Goal: Answer question/provide support: Share knowledge or assist other users

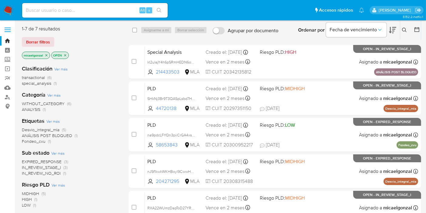
click at [35, 75] on span "transactional" at bounding box center [33, 77] width 23 height 6
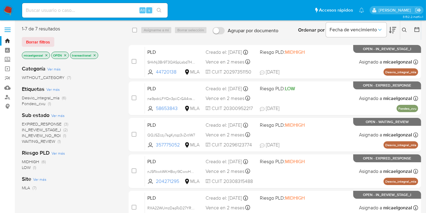
click at [12, 9] on img at bounding box center [8, 10] width 10 height 10
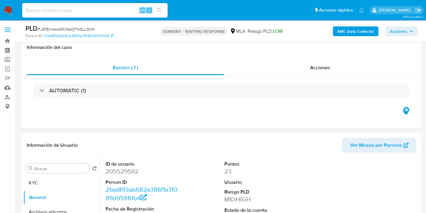
select select "10"
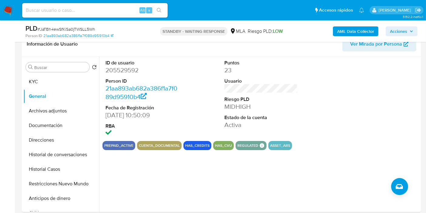
click at [7, 15] on img at bounding box center [8, 10] width 10 height 10
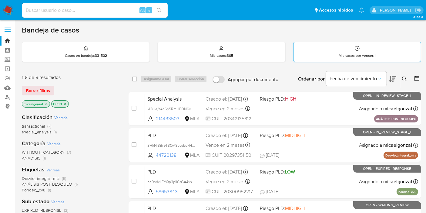
click at [365, 51] on div "Mis casos por vencer : 1" at bounding box center [357, 51] width 127 height 19
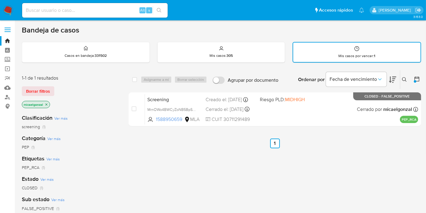
click at [6, 15] on nav "Pausado Ver notificaciones Alt s Accesos rápidos Presiona las siguientes teclas…" at bounding box center [213, 10] width 426 height 20
click at [10, 11] on img at bounding box center [8, 10] width 10 height 10
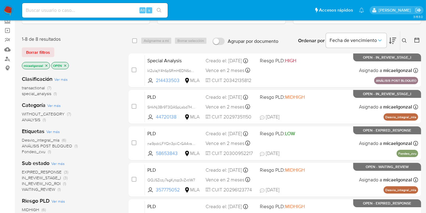
scroll to position [67, 0]
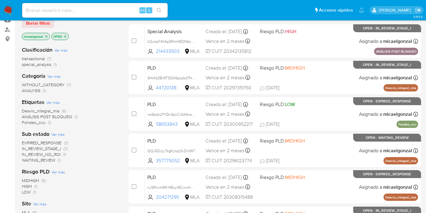
click at [38, 58] on span "transactional" at bounding box center [33, 59] width 23 height 6
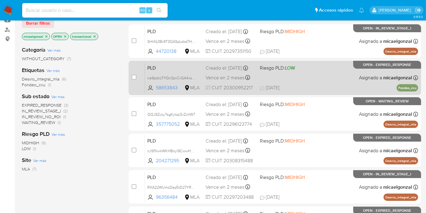
scroll to position [156, 0]
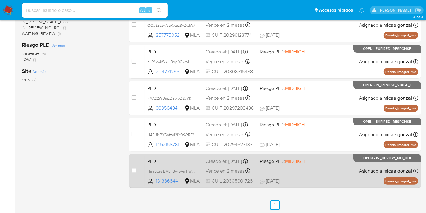
click at [323, 167] on div "PLD HinrpCrsjBMchBwI6VmFWv80 131386644 MLA Riesgo PLD: MIDHIGH Creado el: 12/07…" at bounding box center [281, 170] width 273 height 31
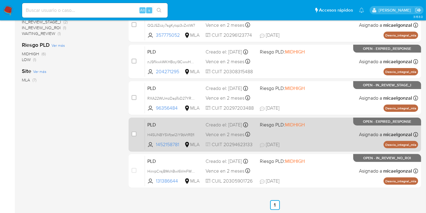
click at [312, 146] on span "08/08/2025 08/08/2025 21:24" at bounding box center [312, 144] width 104 height 7
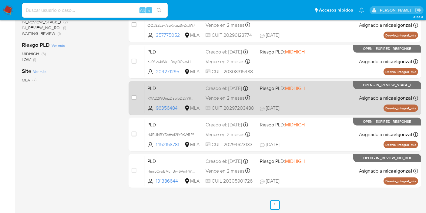
click at [330, 97] on div "PLD RXA22WUmzDapToD27YRavm5W 96356484 MLA Riesgo PLD: MIDHIGH Creado el: 12/07/…" at bounding box center [281, 97] width 273 height 31
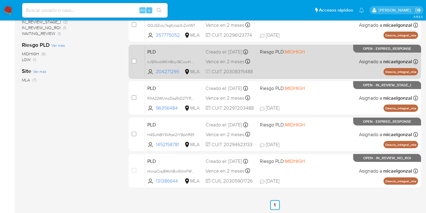
click at [263, 49] on span "Riesgo PLD: MIDHIGH" at bounding box center [284, 51] width 49 height 8
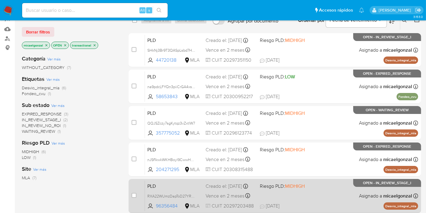
scroll to position [22, 0]
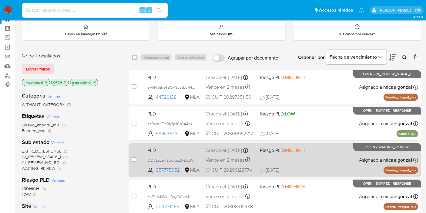
click at [300, 158] on div "PLD QQJSZczy7sgKytqz3vZxtlW7 357775052 MLA Riesgo PLD: MIDHIGH Creado el: 12/07…" at bounding box center [281, 159] width 273 height 31
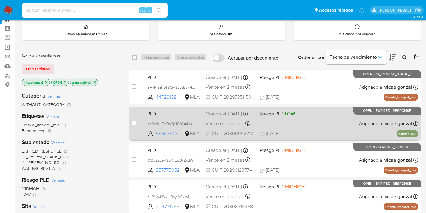
click at [297, 129] on div "PLD na9pdcLFYQn3piiCrGA4xsdm 58653843 MLA Riesgo PLD: LOW Creado el: 12/07/2025…" at bounding box center [281, 123] width 273 height 31
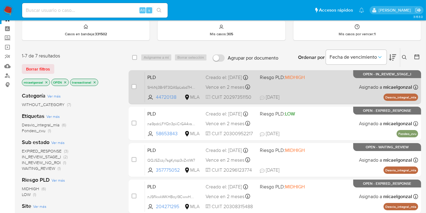
click at [328, 89] on div "PLD SHkNj3Br9T3QASpLsbd7H0ia 44720138 MLA Riesgo PLD: MIDHIGH Creado el: 12/07/…" at bounding box center [281, 87] width 273 height 31
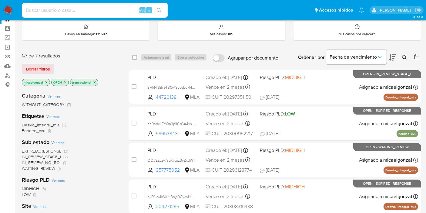
click at [8, 14] on img at bounding box center [8, 10] width 10 height 10
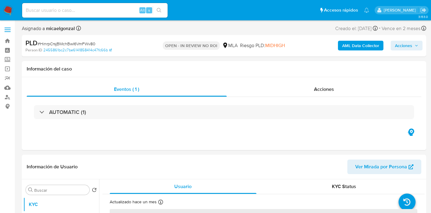
select select "10"
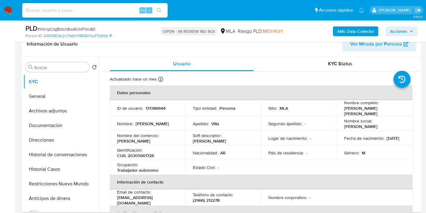
scroll to position [34, 0]
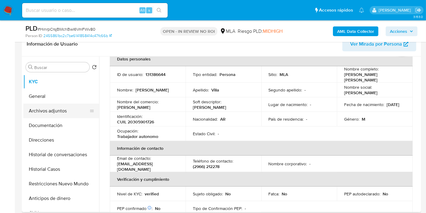
click at [71, 108] on button "Archivos adjuntos" at bounding box center [58, 110] width 71 height 15
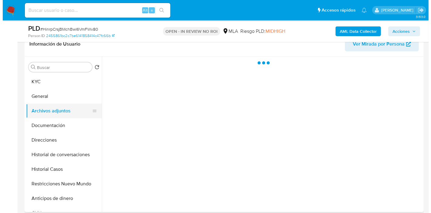
scroll to position [0, 0]
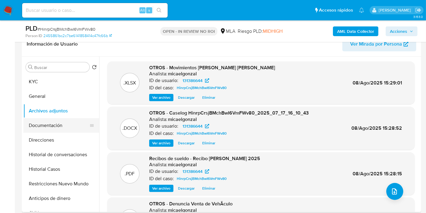
click at [56, 126] on button "Documentación" at bounding box center [58, 125] width 71 height 15
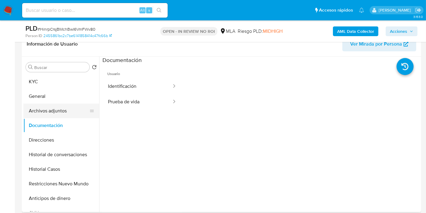
click at [69, 106] on button "Archivos adjuntos" at bounding box center [58, 110] width 71 height 15
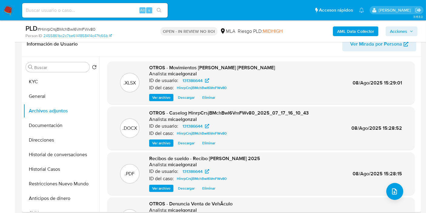
click at [170, 142] on span "Ver archivo" at bounding box center [161, 143] width 18 height 6
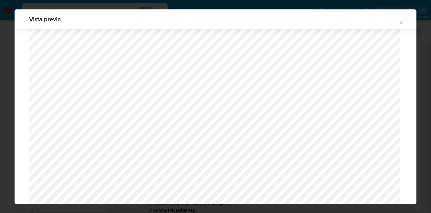
scroll to position [490, 0]
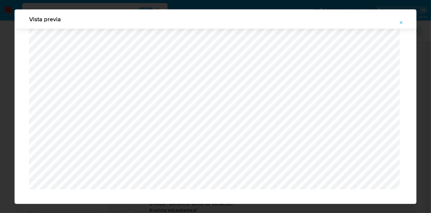
click at [400, 20] on icon "Attachment preview" at bounding box center [401, 22] width 5 height 5
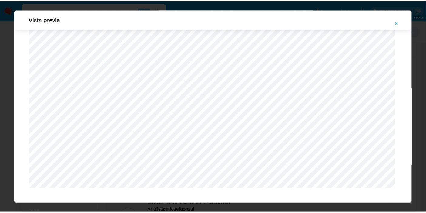
scroll to position [31, 0]
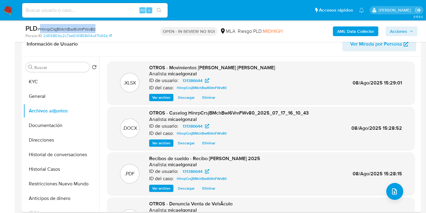
click at [409, 32] on span "Acciones" at bounding box center [401, 31] width 23 height 8
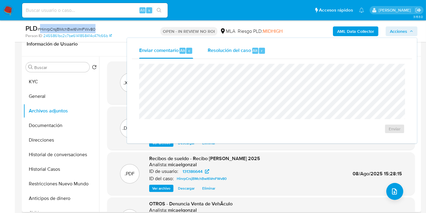
click at [249, 49] on span "Resolución del caso" at bounding box center [229, 50] width 43 height 7
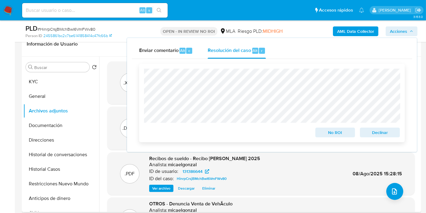
click at [384, 129] on span "Declinar" at bounding box center [380, 132] width 32 height 8
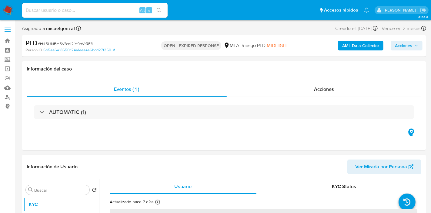
select select "10"
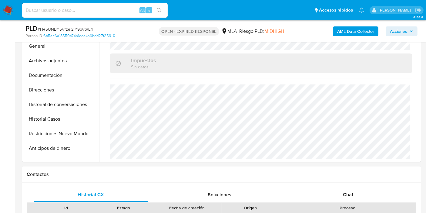
scroll to position [202, 0]
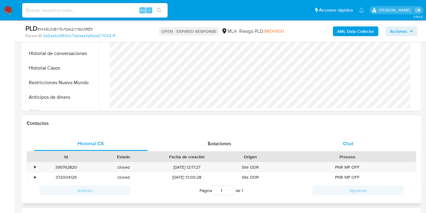
click at [351, 136] on div "Chat" at bounding box center [348, 143] width 114 height 15
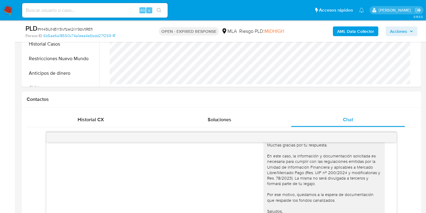
scroll to position [269, 0]
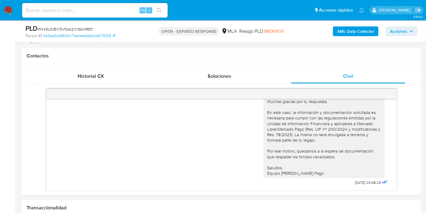
click at [82, 28] on span "# H45UNBY5VfzeI2iY9bVtREfl" at bounding box center [65, 29] width 55 height 6
copy span "H45UNBY5VfzeI2iY9bVtREfl"
click at [4, 8] on img at bounding box center [8, 10] width 10 height 10
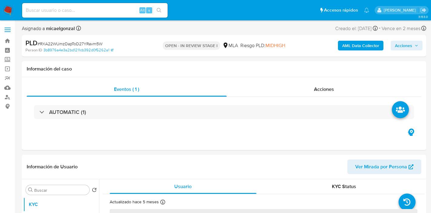
select select "10"
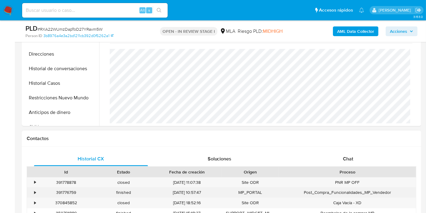
scroll to position [236, 0]
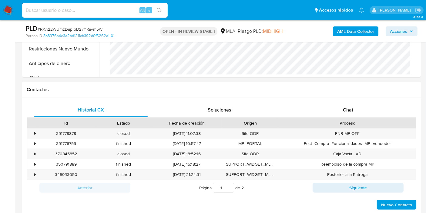
click at [360, 118] on div "Proceso" at bounding box center [347, 123] width 137 height 10
click at [359, 114] on div "Chat" at bounding box center [348, 110] width 114 height 15
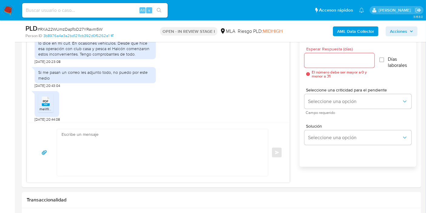
scroll to position [262, 0]
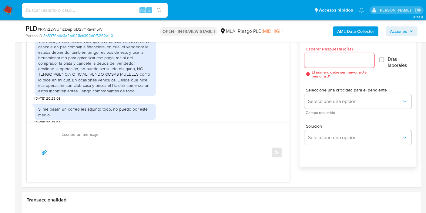
click at [86, 28] on span "# RXA22WUmzDapToD27YRavm5W" at bounding box center [70, 29] width 65 height 6
copy span "RXA22WUmzDapToD27YRavm5W"
click at [107, 129] on textarea at bounding box center [161, 152] width 199 height 47
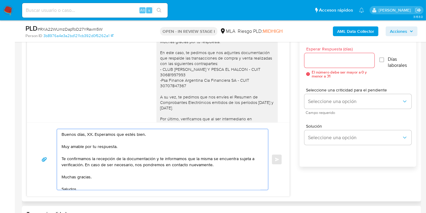
scroll to position [161, 0]
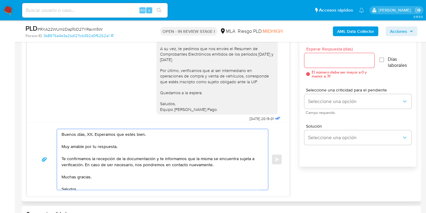
click at [88, 132] on textarea "Buenos días, XX. Esperamos que estés bien. Muy amable por tu respuesta. Te conf…" at bounding box center [161, 159] width 199 height 61
click at [106, 146] on textarea "Buenos días, Matías. Esperamos que estés bien. Muy amable por tu respuesta. Te …" at bounding box center [161, 159] width 199 height 61
click at [110, 147] on textarea "Buenos días, Matías. Esperamos que estés bien. Muy amable por tu respuesta. Te …" at bounding box center [161, 159] width 199 height 61
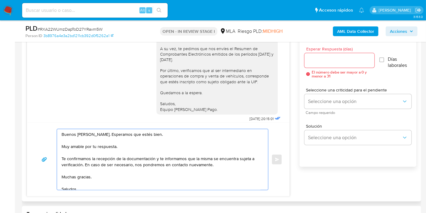
click at [110, 147] on textarea "Buenos días, Matías. Esperamos que estés bien. Muy amable por tu respuesta. Te …" at bounding box center [161, 159] width 199 height 61
click at [62, 158] on textarea "Buenos días, Matías. Esperamos que estés bien. Muchas gracias por tu respuesta.…" at bounding box center [161, 159] width 199 height 61
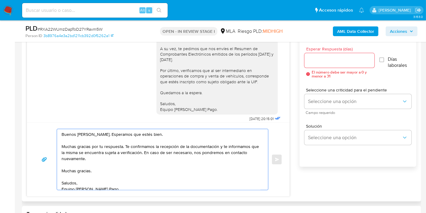
drag, startPoint x: 219, startPoint y: 146, endPoint x: 149, endPoint y: 150, distance: 69.9
click at [149, 150] on textarea "Buenos días, Matías. Esperamos que estés bien. Muchas gracias por tu respuesta.…" at bounding box center [161, 159] width 199 height 61
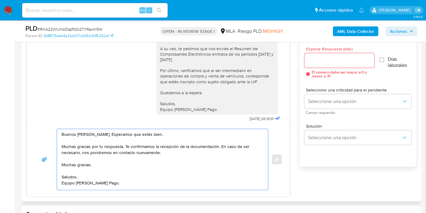
click at [220, 146] on textarea "Buenos días, Matías. Esperamos que estés bien. Muchas gracias por tu respuesta.…" at bounding box center [161, 159] width 199 height 61
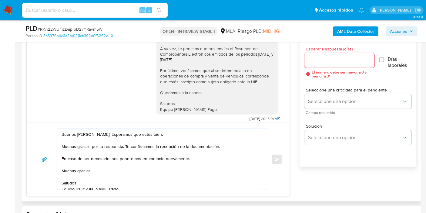
click at [213, 152] on textarea "Buenos días, Matías. Esperamos que estés bien. Muchas gracias por tu respuesta.…" at bounding box center [161, 159] width 199 height 61
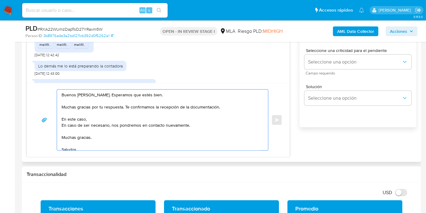
scroll to position [404, 0]
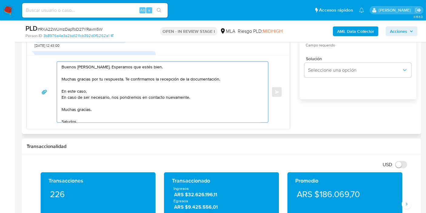
click at [171, 92] on textarea "Buenos días, Matías. Esperamos que estés bien. Muchas gracias por tu respuesta.…" at bounding box center [161, 92] width 199 height 61
paste textarea ", corresponde que estés inscripto como sujeto obligado ante la UIF. Por ello, s…"
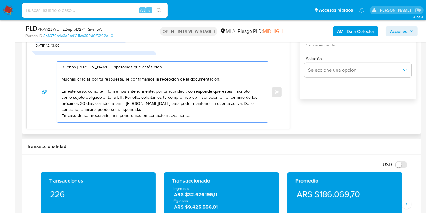
click at [179, 94] on textarea "Buenos días, Matías. Esperamos que estés bien. Muchas gracias por tu respuesta.…" at bounding box center [161, 92] width 199 height 61
click at [185, 92] on textarea "Buenos días, Matías. Esperamos que estés bien. Muchas gracias por tu respuesta.…" at bounding box center [161, 92] width 199 height 61
click at [173, 106] on textarea "Buenos días, Matías. Esperamos que estés bien. Muchas gracias por tu respuesta.…" at bounding box center [161, 92] width 199 height 61
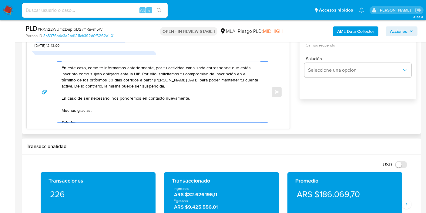
scroll to position [34, 0]
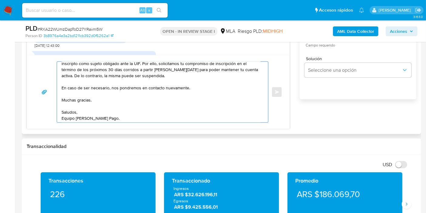
click at [169, 83] on textarea "Buenos días, Matías. Esperamos que estés bien. Muchas gracias por tu respuesta.…" at bounding box center [161, 92] width 199 height 61
click at [167, 91] on textarea "Buenos días, Matías. Esperamos que estés bien. Muchas gracias por tu respuesta.…" at bounding box center [161, 92] width 199 height 61
click at [60, 100] on div "Buenos días, Matías. Esperamos que estés bien. Muchas gracias por tu respuesta.…" at bounding box center [161, 92] width 208 height 61
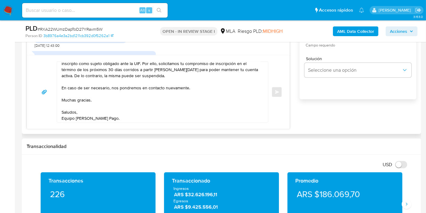
drag, startPoint x: 87, startPoint y: 94, endPoint x: 83, endPoint y: 96, distance: 5.0
click at [84, 95] on textarea "Buenos días, Matías. Esperamos que estés bien. Muchas gracias por tu respuesta.…" at bounding box center [161, 92] width 199 height 61
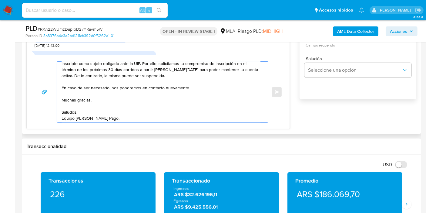
click at [82, 98] on textarea "Buenos días, Matías. Esperamos que estés bien. Muchas gracias por tu respuesta.…" at bounding box center [161, 92] width 199 height 61
click at [82, 99] on textarea "Buenos días, Matías. Esperamos que estés bien. Muchas gracias por tu respuesta.…" at bounding box center [161, 92] width 199 height 61
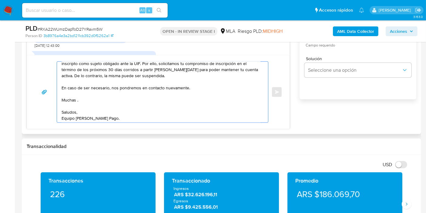
click at [82, 99] on textarea "Buenos días, Matías. Esperamos que estés bien. Muchas gracias por tu respuesta.…" at bounding box center [161, 92] width 199 height 61
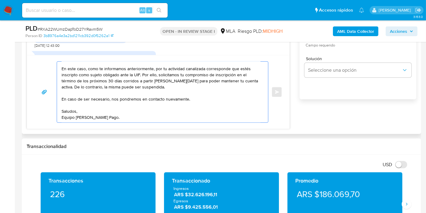
click at [70, 116] on textarea "Buenos días, Matías. Esperamos que estés bien. Muchas gracias por tu respuesta.…" at bounding box center [161, 92] width 199 height 61
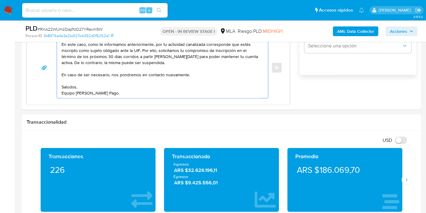
scroll to position [404, 0]
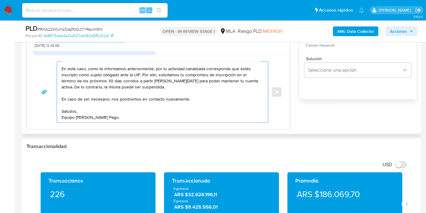
click at [76, 119] on textarea "Buenos días, Matías. Esperamos que estés bien. Muchas gracias por tu respuesta.…" at bounding box center [161, 92] width 199 height 61
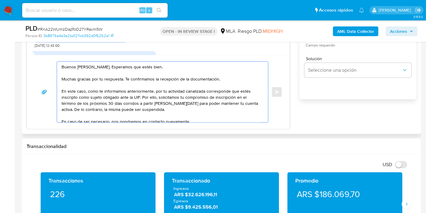
click at [161, 113] on textarea "Buenos días, Matías. Esperamos que estés bien. Muchas gracias por tu respuesta.…" at bounding box center [161, 92] width 199 height 61
click at [167, 111] on textarea "Buenos días, Matías. Esperamos que estés bien. Muchas gracias por tu respuesta.…" at bounding box center [161, 92] width 199 height 61
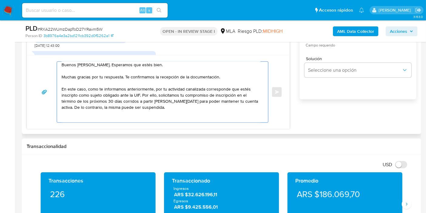
paste textarea "En caso de que tu cuenta haya sido suspendida y posteriormente hayas realizado …"
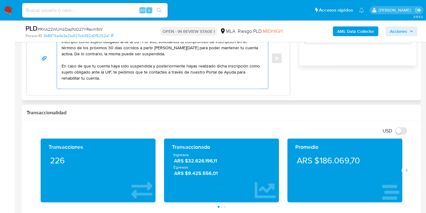
scroll to position [13, 0]
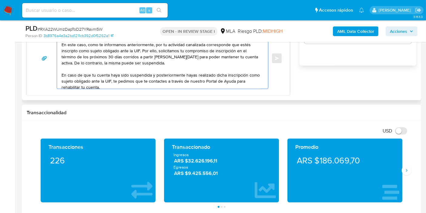
click at [109, 73] on textarea "Buenos días, Matías. Esperamos que estés bien. Muchas gracias por tu respuesta.…" at bounding box center [161, 58] width 199 height 61
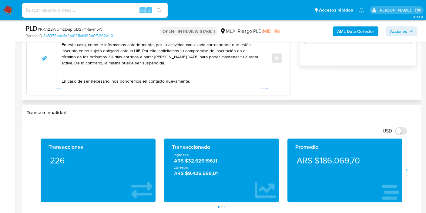
paste textarea "En caso de que tu cuenta haya sido suspendida y posteriormente hayas realizado …"
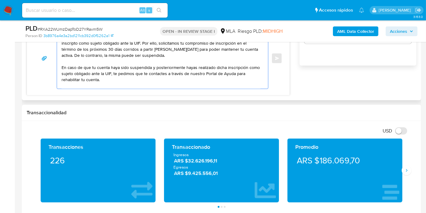
scroll to position [26, 0]
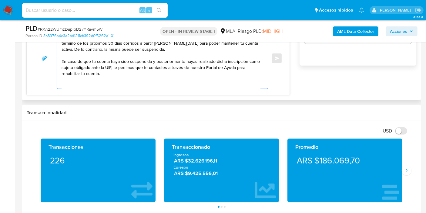
click at [121, 62] on textarea "Buenos días, Matías. Esperamos que estés bien. Muchas gracias por tu respuesta.…" at bounding box center [161, 58] width 199 height 61
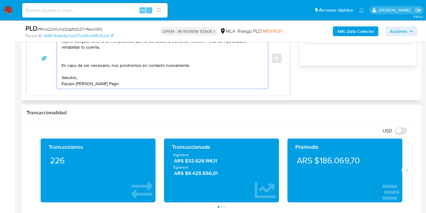
click at [91, 63] on textarea "Buenos días, Matías. Esperamos que estés bien. Muchas gracias por tu respuesta.…" at bounding box center [161, 58] width 199 height 61
click at [76, 63] on textarea "Buenos días, Matías. Esperamos que estés bien. Muchas gracias por tu respuesta.…" at bounding box center [161, 58] width 199 height 61
drag, startPoint x: 67, startPoint y: 63, endPoint x: 87, endPoint y: 63, distance: 20.3
click at [89, 62] on textarea "Buenos días, Matías. Esperamos que estés bien. Muchas gracias por tu respuesta.…" at bounding box center [161, 58] width 199 height 61
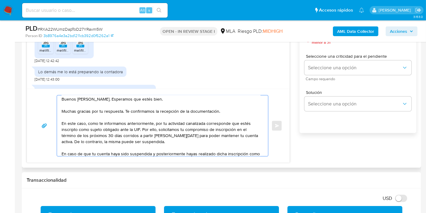
scroll to position [0, 0]
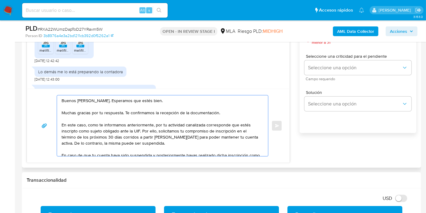
click at [160, 123] on textarea "Buenos días, Matías. Esperamos que estés bien. Muchas gracias por tu respuesta.…" at bounding box center [161, 125] width 199 height 61
click at [162, 123] on textarea "Buenos días, Matías. Esperamos que estés bien. Muchas gracias por tu respuesta.…" at bounding box center [161, 125] width 199 height 61
click at [163, 123] on textarea "Buenos días, Matías. Esperamos que estés bien. Muchas gracias por tu respuesta.…" at bounding box center [161, 125] width 199 height 61
click at [160, 124] on textarea "Buenos días, Matías. Esperamos que estés bien. Muchas gracias por tu respuesta.…" at bounding box center [161, 125] width 199 height 61
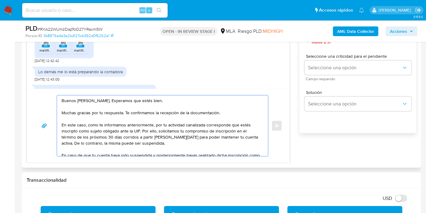
drag, startPoint x: 163, startPoint y: 124, endPoint x: 204, endPoint y: 123, distance: 41.3
click at [204, 123] on textarea "Buenos días, Matías. Esperamos que estés bien. Muchas gracias por tu respuesta.…" at bounding box center [161, 125] width 199 height 61
click at [204, 122] on textarea "Buenos días, Matías. Esperamos que estés bien. Muchas gracias por tu respuesta.…" at bounding box center [161, 125] width 199 height 61
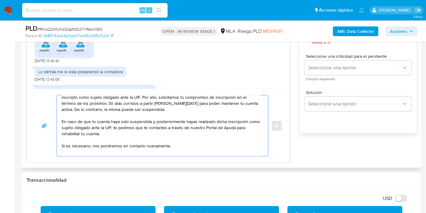
click at [181, 127] on textarea "Buenos días, Matías. Esperamos que estés bien. Muchas gracias por tu respuesta.…" at bounding box center [161, 125] width 199 height 61
click at [175, 132] on textarea "Buenos días, Matías. Esperamos que estés bien. Muchas gracias por tu respuesta.…" at bounding box center [161, 125] width 199 height 61
paste textarea "http://mercadolibre.com.ar/ayuda"
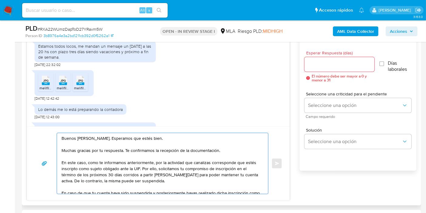
scroll to position [303, 0]
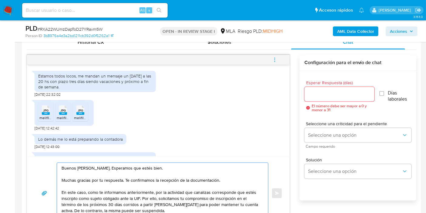
type textarea "Buenos días, Matías. Esperamos que estés bien. Muchas gracias por tu respuesta.…"
click at [319, 93] on input "Esperar Respuesta (días)" at bounding box center [340, 94] width 70 height 8
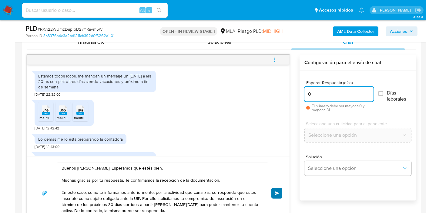
type input "0"
click at [275, 191] on span "Enviar" at bounding box center [277, 193] width 4 height 4
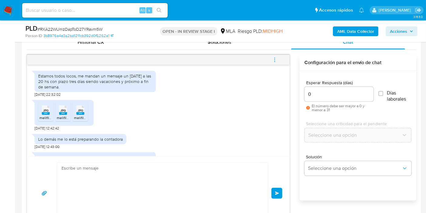
scroll to position [910, 0]
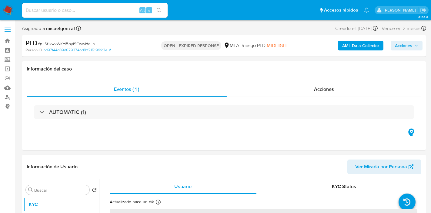
select select "10"
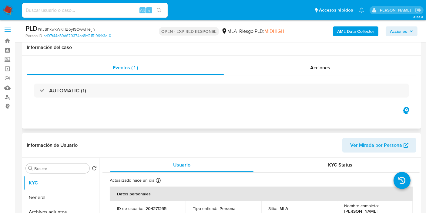
scroll to position [135, 0]
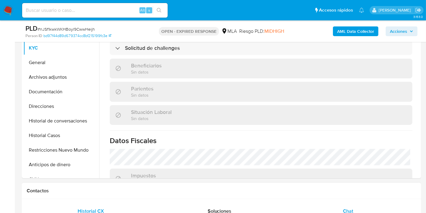
click at [347, 210] on span "Chat" at bounding box center [348, 210] width 10 height 7
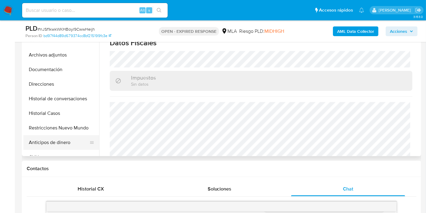
scroll to position [301, 0]
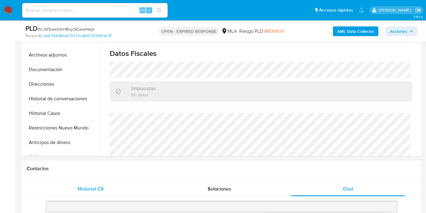
click at [88, 188] on span "Historial CX" at bounding box center [91, 188] width 26 height 7
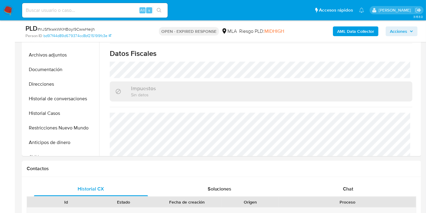
scroll to position [258, 0]
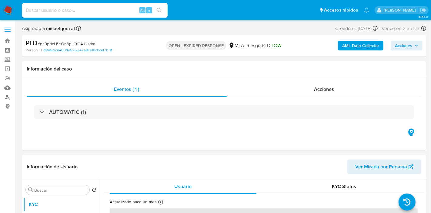
select select "10"
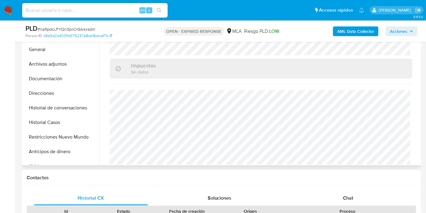
scroll to position [202, 0]
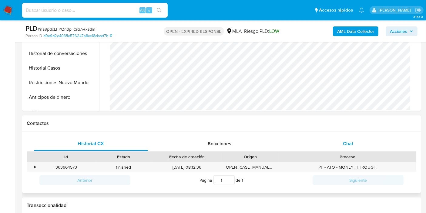
click at [346, 147] on div "Chat" at bounding box center [348, 143] width 114 height 15
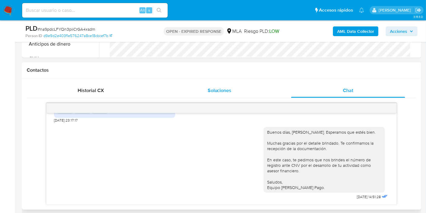
scroll to position [303, 0]
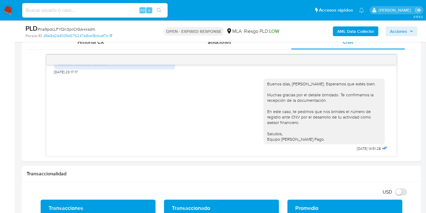
click at [90, 31] on span "# na9pdcLFYQn3piiCrGA4xsdm" at bounding box center [67, 29] width 58 height 6
copy span "na9pdcLFYQn3piiCrGA4xsdm"
click at [7, 8] on img at bounding box center [8, 10] width 10 height 10
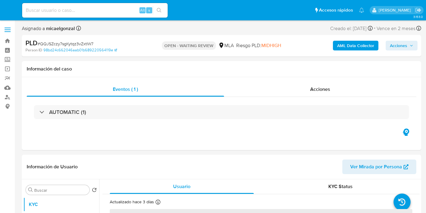
select select "10"
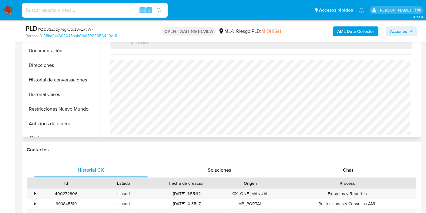
scroll to position [202, 0]
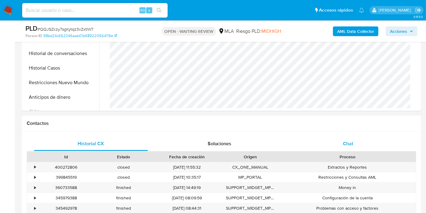
click at [367, 136] on div "Chat" at bounding box center [348, 143] width 114 height 15
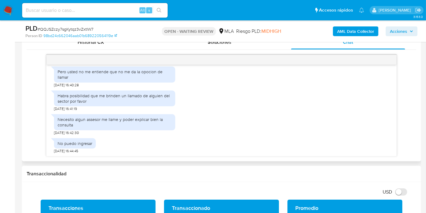
scroll to position [234, 0]
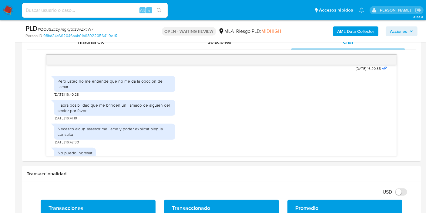
drag, startPoint x: 71, startPoint y: 32, endPoint x: 80, endPoint y: 26, distance: 10.5
click at [77, 28] on span "# QQJSZczy7sgKytqz3vZxtlW7" at bounding box center [66, 29] width 56 height 6
click at [80, 26] on span "# QQJSZczy7sgKytqz3vZxtlW7" at bounding box center [66, 29] width 56 height 6
click at [82, 28] on span "# QQJSZczy7sgKytqz3vZxtlW7" at bounding box center [66, 29] width 56 height 6
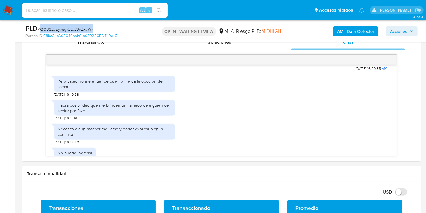
copy span "QQJSZczy7sgKytqz3vZxtlW7"
click at [5, 14] on img at bounding box center [8, 10] width 10 height 10
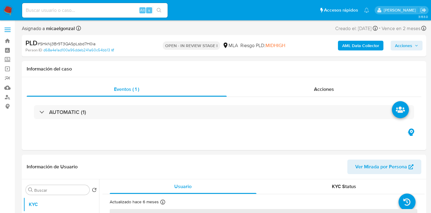
select select "10"
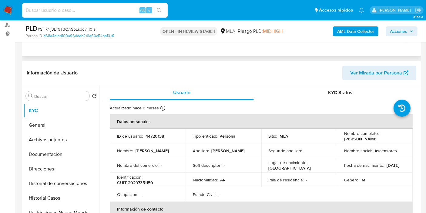
scroll to position [101, 0]
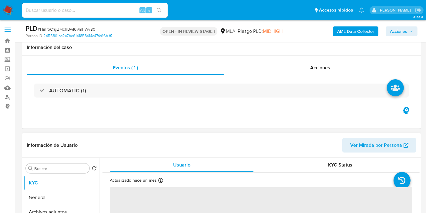
scroll to position [101, 0]
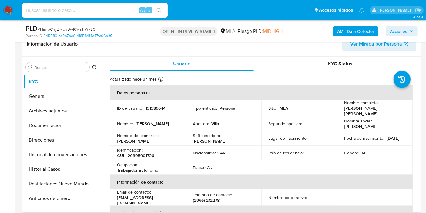
select select "10"
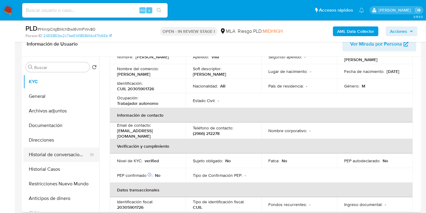
scroll to position [67, 0]
click at [68, 118] on button "Documentación" at bounding box center [58, 125] width 71 height 15
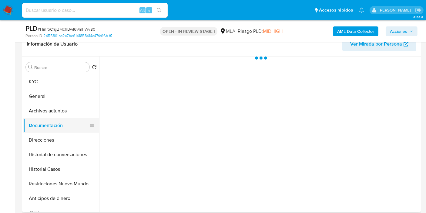
scroll to position [0, 0]
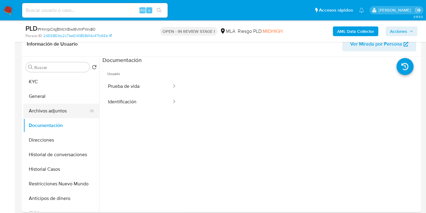
click at [67, 115] on button "Archivos adjuntos" at bounding box center [58, 110] width 71 height 15
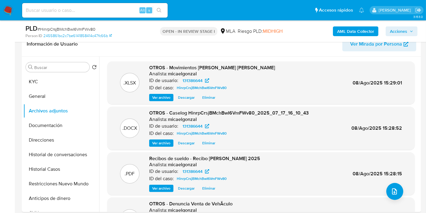
drag, startPoint x: 2, startPoint y: 10, endPoint x: 6, endPoint y: 8, distance: 5.2
click at [207, 144] on span "Eliminar" at bounding box center [208, 143] width 13 height 6
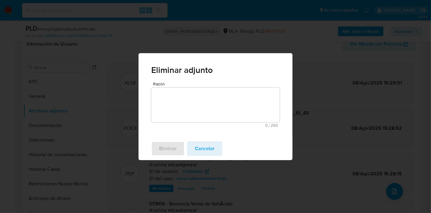
click at [211, 113] on textarea "Razón" at bounding box center [215, 104] width 129 height 35
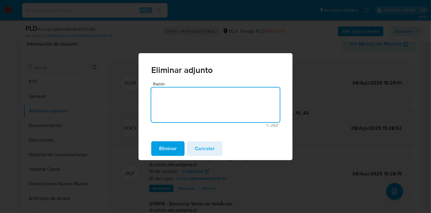
click at [177, 147] on span "Eliminar" at bounding box center [168, 148] width 18 height 13
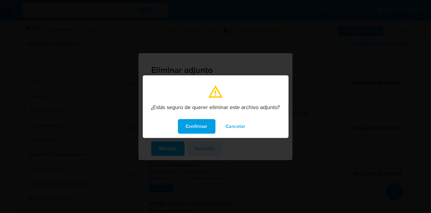
click at [191, 130] on span "Confirmar" at bounding box center [197, 126] width 22 height 13
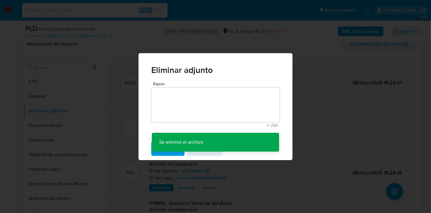
click at [335, 121] on div "Eliminar adjunto Razón 1 / 250 249 caracteres restantes Se eliminó el archivo S…" at bounding box center [215, 106] width 431 height 213
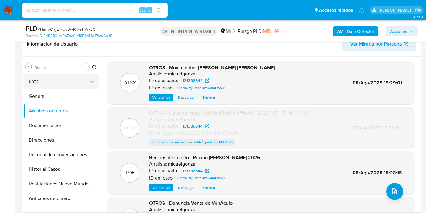
click at [73, 86] on button "KYC" at bounding box center [58, 81] width 71 height 15
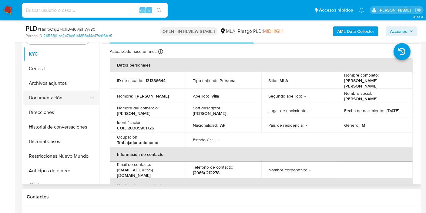
scroll to position [67, 0]
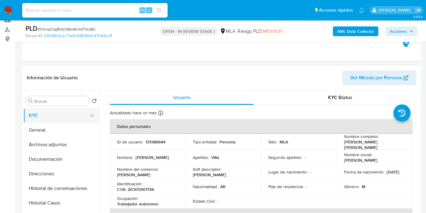
click at [54, 113] on button "KYC" at bounding box center [58, 115] width 71 height 15
click at [47, 124] on button "General" at bounding box center [58, 130] width 71 height 15
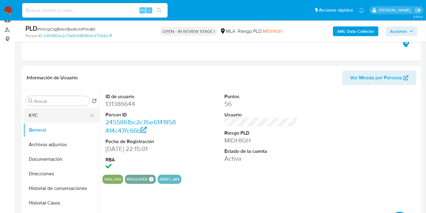
click at [59, 112] on button "KYC" at bounding box center [58, 115] width 71 height 15
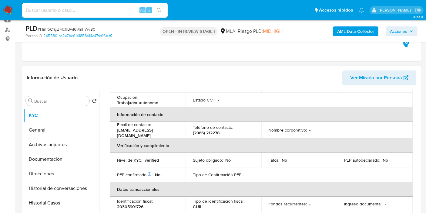
scroll to position [34, 0]
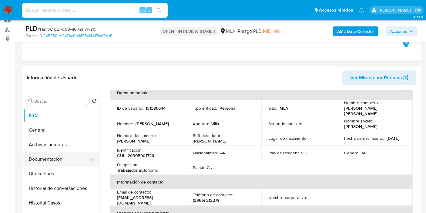
drag, startPoint x: 19, startPoint y: 157, endPoint x: 28, endPoint y: 157, distance: 8.2
click at [53, 153] on button "Documentación" at bounding box center [58, 159] width 71 height 15
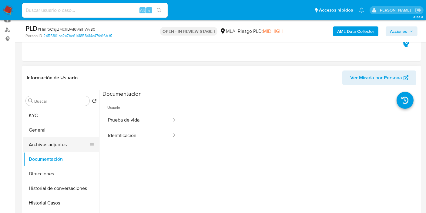
click at [74, 144] on button "Archivos adjuntos" at bounding box center [58, 144] width 71 height 15
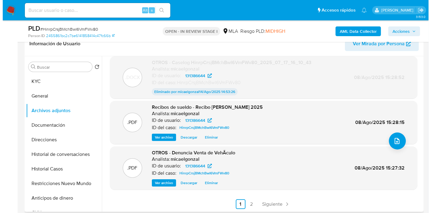
scroll to position [135, 0]
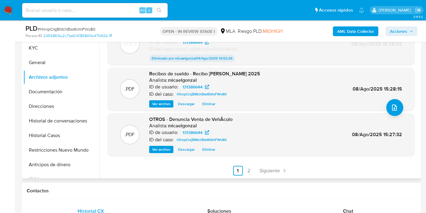
click at [399, 113] on div ".PDF OTROS - Denuncia Venta de VehÃ­culo Analista: micaelgonzal ID de usuario: …" at bounding box center [261, 134] width 308 height 43
click at [394, 109] on icon "upload-file" at bounding box center [394, 107] width 7 height 7
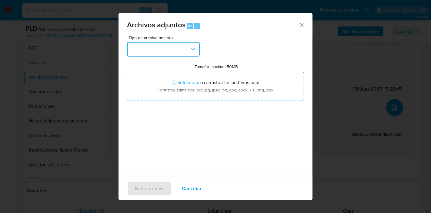
click at [163, 51] on button "button" at bounding box center [163, 49] width 73 height 15
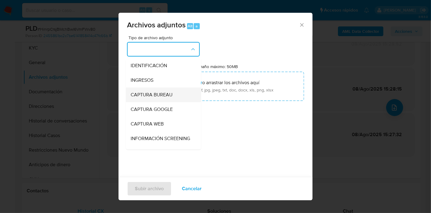
scroll to position [101, 0]
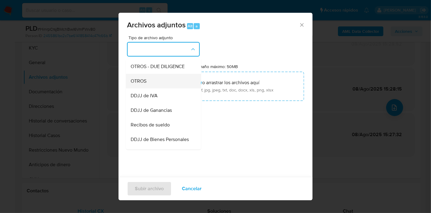
click at [168, 86] on div "OTROS" at bounding box center [162, 81] width 62 height 15
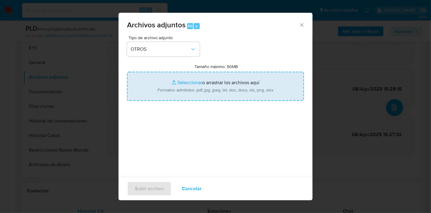
click at [180, 88] on input "Tamaño máximo: 50MB Seleccionar archivos" at bounding box center [215, 86] width 177 height 29
type input "C:\fakepath\Caselog HinrpCrsjBMchBwI6VmFWv80.docx"
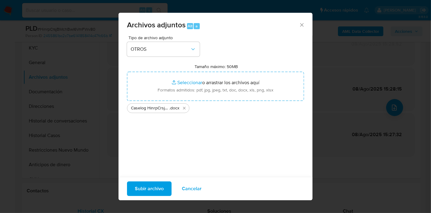
click at [149, 184] on span "Subir archivo" at bounding box center [149, 188] width 29 height 13
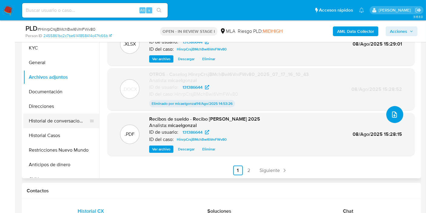
scroll to position [34, 0]
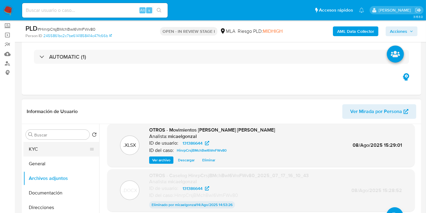
click at [53, 145] on button "KYC" at bounding box center [58, 149] width 71 height 15
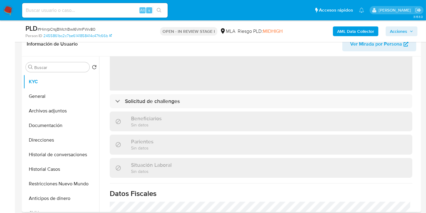
scroll to position [101, 0]
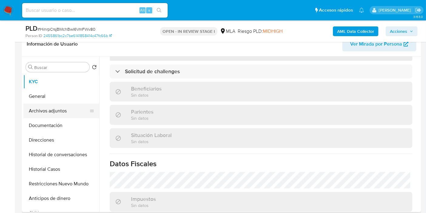
click at [57, 108] on button "Archivos adjuntos" at bounding box center [58, 110] width 71 height 15
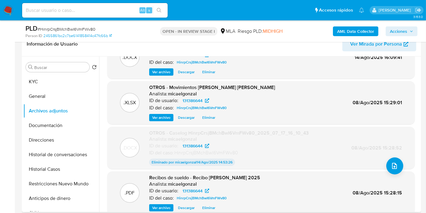
scroll to position [0, 0]
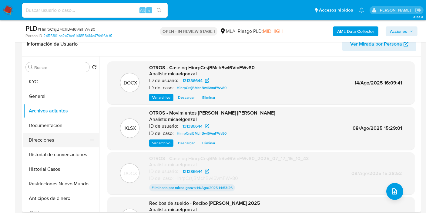
click at [61, 144] on button "Direcciones" at bounding box center [58, 140] width 71 height 15
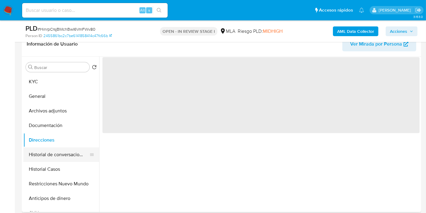
click at [54, 154] on button "Historial de conversaciones" at bounding box center [58, 154] width 71 height 15
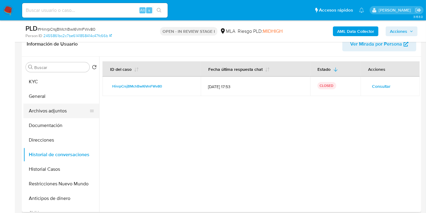
click at [69, 112] on button "Archivos adjuntos" at bounding box center [58, 110] width 71 height 15
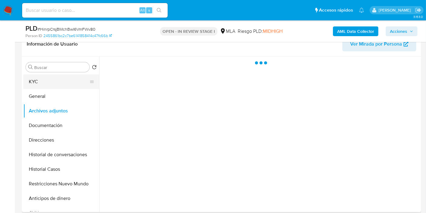
click at [53, 79] on button "KYC" at bounding box center [58, 81] width 71 height 15
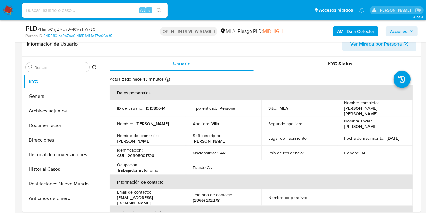
click at [411, 28] on span "Acciones" at bounding box center [401, 31] width 23 height 8
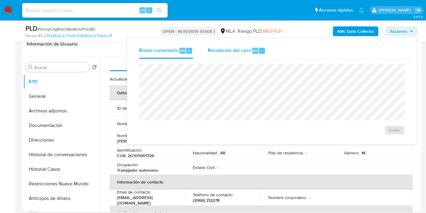
click at [227, 50] on span "Resolución del caso" at bounding box center [229, 50] width 43 height 7
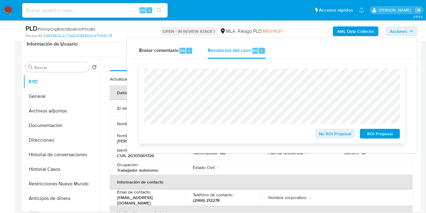
click at [323, 132] on span "No ROI Proposal" at bounding box center [336, 133] width 32 height 8
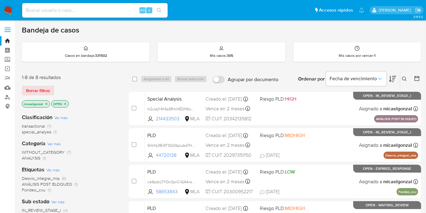
click at [48, 88] on span "Borrar filtros" at bounding box center [38, 90] width 24 height 8
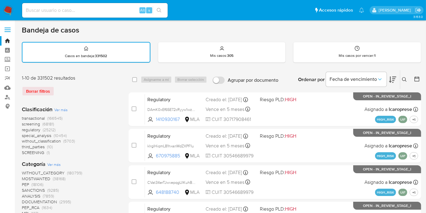
click at [37, 85] on div "1-10 de 331502 resultados Borrar filtros" at bounding box center [70, 88] width 97 height 26
click at [36, 92] on div "Borrar filtros" at bounding box center [70, 91] width 97 height 10
drag, startPoint x: 32, startPoint y: 84, endPoint x: 31, endPoint y: 90, distance: 5.5
click at [31, 86] on div "1-10 de 331502 resultados Borrar filtros" at bounding box center [70, 88] width 97 height 26
click at [31, 90] on div "Borrar filtros" at bounding box center [70, 91] width 97 height 10
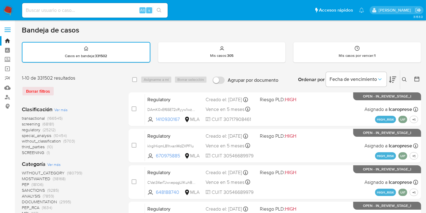
click at [41, 88] on div "Borrar filtros" at bounding box center [70, 91] width 97 height 10
click at [39, 87] on div "Borrar filtros" at bounding box center [70, 91] width 97 height 10
click at [38, 89] on div "Borrar filtros" at bounding box center [70, 91] width 97 height 10
click at [39, 92] on div "Borrar filtros" at bounding box center [70, 91] width 97 height 10
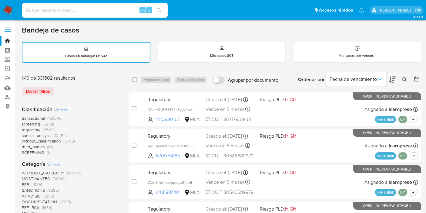
click at [405, 79] on icon at bounding box center [404, 79] width 5 height 5
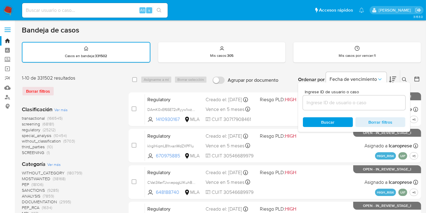
click at [328, 99] on input at bounding box center [354, 103] width 103 height 8
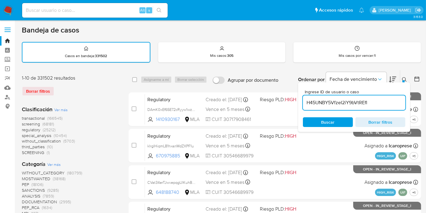
type input "H45UNBY5VfzeI2iY9bVtREfl"
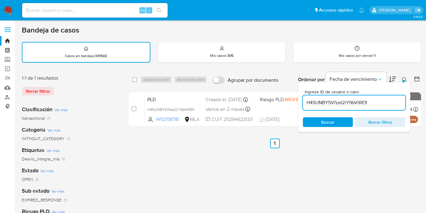
click at [131, 76] on div "select-all-cases-checkbox Asignarme a mí Borrar selección Agrupar por documento…" at bounding box center [275, 79] width 293 height 19
click at [134, 77] on input "checkbox" at bounding box center [134, 79] width 5 height 5
checkbox input "true"
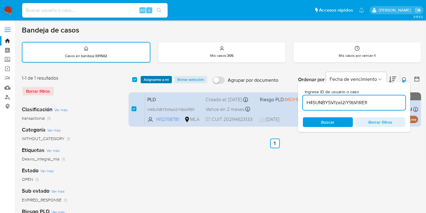
click at [147, 77] on span "Asignarme a mí" at bounding box center [156, 79] width 25 height 6
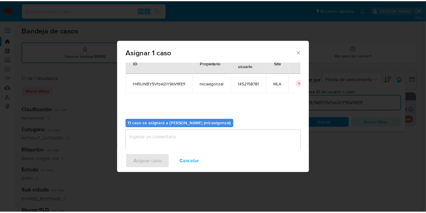
scroll to position [31, 0]
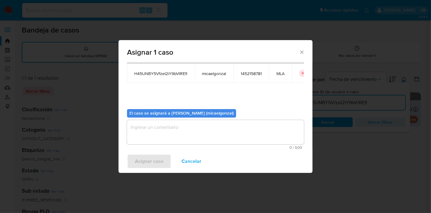
click at [205, 139] on textarea "assign-modal" at bounding box center [215, 132] width 177 height 24
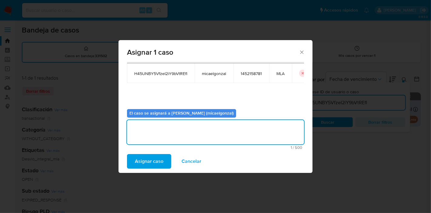
click at [148, 153] on div "Asignar caso Cancelar" at bounding box center [216, 161] width 194 height 23
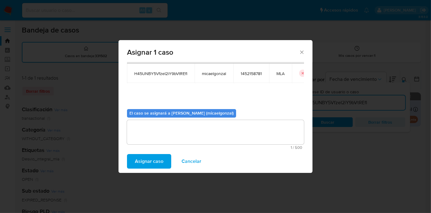
click at [145, 155] on span "Asignar caso" at bounding box center [149, 160] width 29 height 13
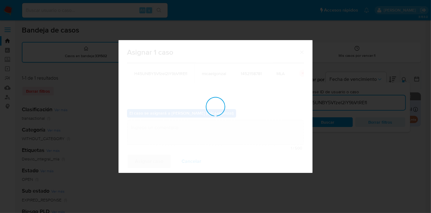
checkbox input "false"
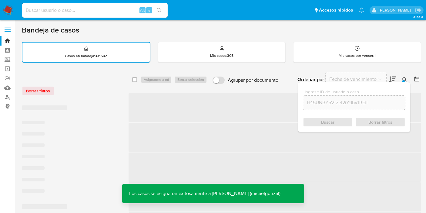
drag, startPoint x: 86, startPoint y: 15, endPoint x: 97, endPoint y: 11, distance: 12.3
click at [90, 14] on div "Alt s" at bounding box center [95, 10] width 146 height 15
click at [97, 11] on input at bounding box center [95, 10] width 146 height 8
paste input "H45UNBY5VfzeI2iY9bVtREfl"
type input "H45UNBY5VfzeI2iY9bVtREfl"
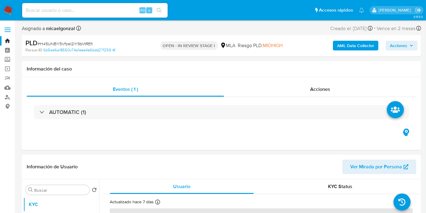
select select "10"
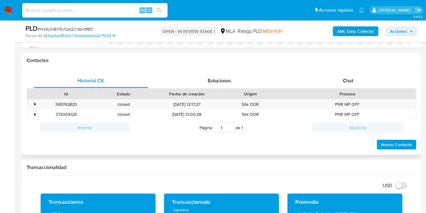
scroll to position [236, 0]
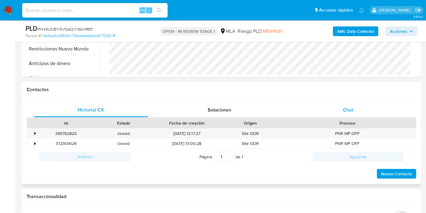
click at [372, 107] on div "Chat" at bounding box center [348, 110] width 114 height 15
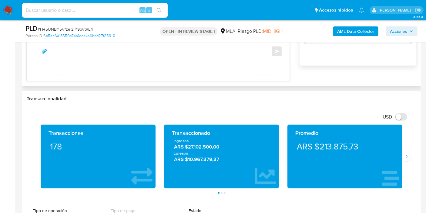
scroll to position [371, 0]
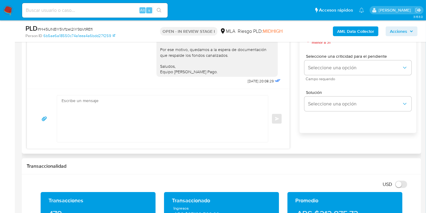
click at [220, 136] on textarea at bounding box center [161, 118] width 199 height 47
paste textarea "En respuesta a tu interrogante, queremos informarte que la Resolución General d…"
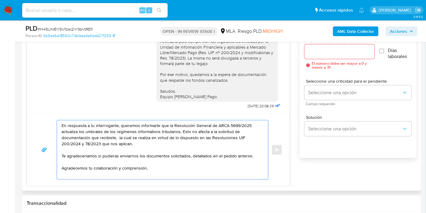
scroll to position [337, 0]
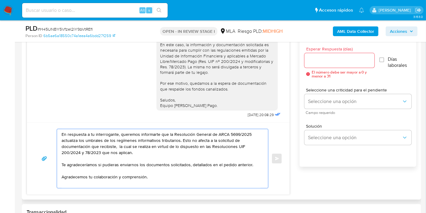
click at [63, 131] on textarea "En respuesta a tu interrogante, queremos informarte que la Resolución General d…" at bounding box center [161, 158] width 199 height 59
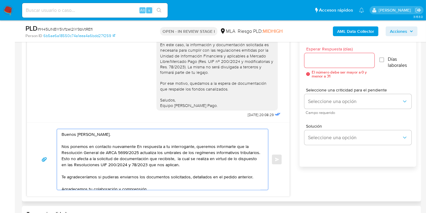
click at [140, 148] on textarea "Buenos días, Rafaela. Nos ponemos en contacto nuevamente En respuesta a tu inte…" at bounding box center [161, 159] width 199 height 61
click at [139, 147] on textarea "Buenos días, Rafaela. Nos ponemos en contacto nuevamente En respuesta a tu inte…" at bounding box center [161, 159] width 199 height 61
click at [139, 146] on textarea "Buenos días, Rafaela. Nos ponemos en contacto nuevamente En respuesta a tu inte…" at bounding box center [161, 159] width 199 height 61
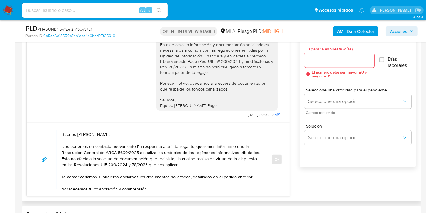
click at [139, 146] on textarea "Buenos días, Rafaela. Nos ponemos en contacto nuevamente En respuesta a tu inte…" at bounding box center [161, 159] width 199 height 61
drag, startPoint x: 194, startPoint y: 165, endPoint x: 198, endPoint y: 165, distance: 3.9
click at [194, 165] on textarea "Buenos días, Rafaela. Nos ponemos en contacto nuevamente para dar respuesta a t…" at bounding box center [161, 159] width 199 height 61
click at [195, 163] on textarea "Buenos días, Rafaela. Nos ponemos en contacto nuevamente para dar respuesta a t…" at bounding box center [161, 159] width 199 height 61
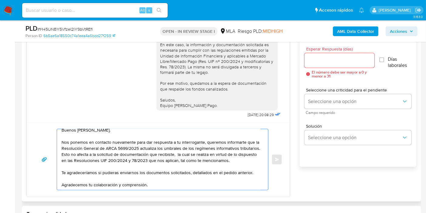
click at [142, 178] on textarea "Buenos días, Rafaela. Nos ponemos en contacto nuevamente para dar respuesta a t…" at bounding box center [161, 159] width 199 height 61
click at [150, 179] on textarea "Buenos días, Rafaela. Nos ponemos en contacto nuevamente para dar respuesta a t…" at bounding box center [161, 159] width 199 height 61
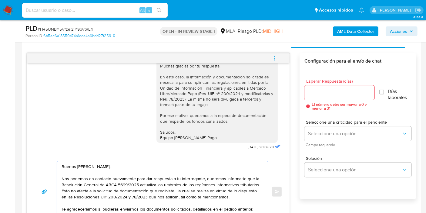
scroll to position [337, 0]
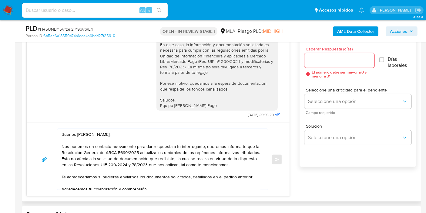
click at [97, 135] on textarea "Buenos días, Rafaela. Nos ponemos en contacto nuevamente para dar respuesta a t…" at bounding box center [161, 159] width 199 height 61
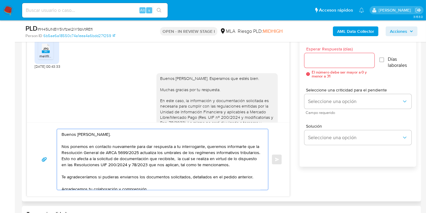
scroll to position [690, 0]
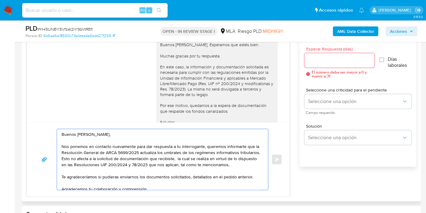
click at [99, 137] on textarea "Buenos días, Rafaela. Nos ponemos en contacto nuevamente para dar respuesta a t…" at bounding box center [161, 159] width 199 height 61
click at [100, 135] on textarea "Buenos días, Rafaela. Nos ponemos en contacto nuevamente para dar respuesta a t…" at bounding box center [161, 159] width 199 height 61
type textarea "Buenos días, Rafael. Nos ponemos en contacto nuevamente para dar respuesta a tu…"
click at [343, 52] on div "Esperar Respuesta (días) El número debe ser mayor a 0 y menor a 31" at bounding box center [340, 62] width 70 height 31
click at [336, 61] on input "Esperar Respuesta (días)" at bounding box center [340, 60] width 70 height 8
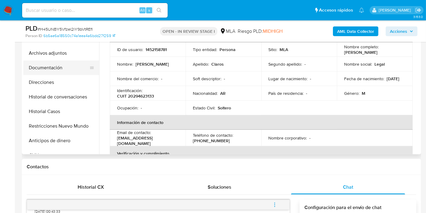
scroll to position [135, 0]
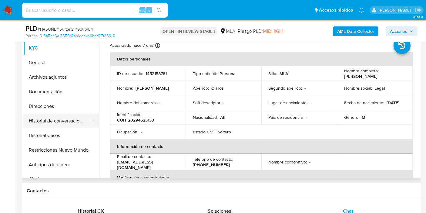
type input "1"
click at [64, 113] on button "Historial de conversaciones" at bounding box center [58, 120] width 71 height 15
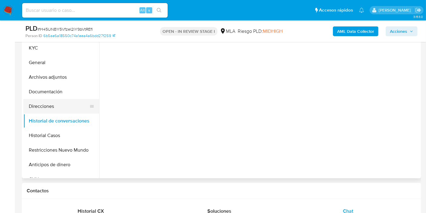
click at [61, 103] on button "Direcciones" at bounding box center [58, 106] width 71 height 15
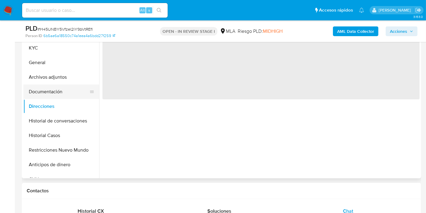
click at [62, 95] on button "Documentación" at bounding box center [58, 91] width 71 height 15
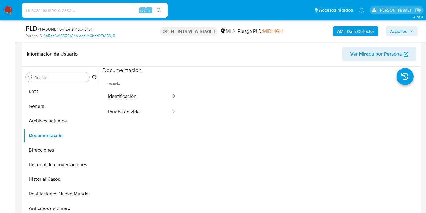
scroll to position [67, 0]
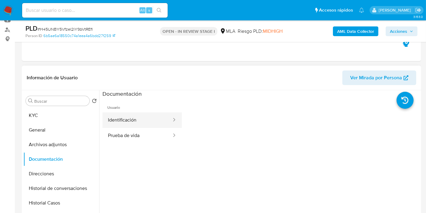
click at [114, 117] on button "Identificación" at bounding box center [138, 119] width 70 height 15
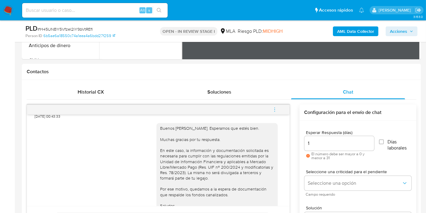
scroll to position [337, 0]
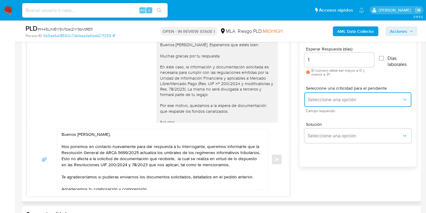
click at [376, 94] on button "Seleccione una opción" at bounding box center [358, 99] width 107 height 15
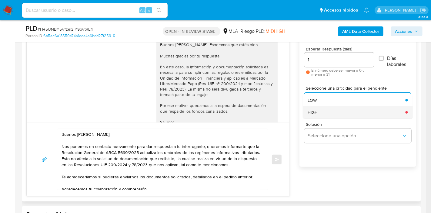
click at [334, 116] on div "HIGH" at bounding box center [355, 112] width 94 height 12
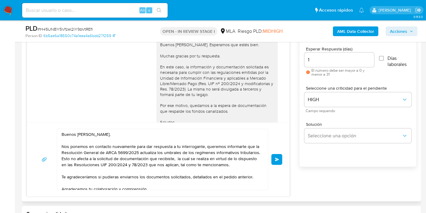
click at [271, 157] on button "Enviar" at bounding box center [276, 159] width 11 height 11
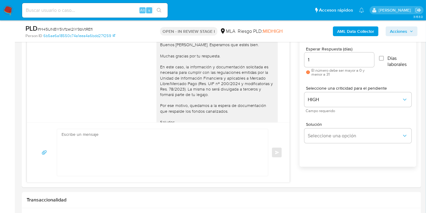
scroll to position [835, 0]
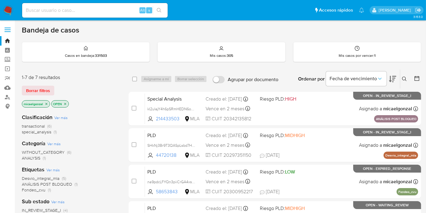
click at [398, 80] on div "Ordenar por Fecha de vencimiento" at bounding box center [346, 78] width 107 height 19
click at [403, 81] on icon at bounding box center [404, 78] width 5 height 5
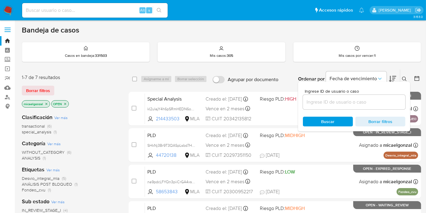
click at [361, 106] on div at bounding box center [354, 102] width 103 height 15
click at [362, 105] on input at bounding box center [354, 102] width 103 height 8
paste input "RXA22WUmzDapToD27YRavm5W"
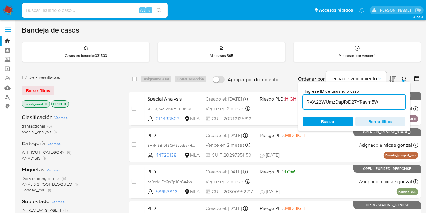
type input "RXA22WUmzDapToD27YRavm5W"
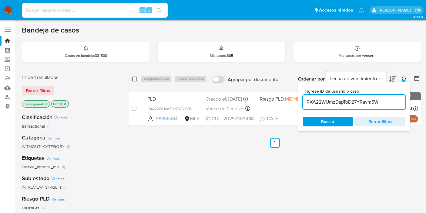
click at [133, 80] on input "checkbox" at bounding box center [134, 78] width 5 height 5
checkbox input "true"
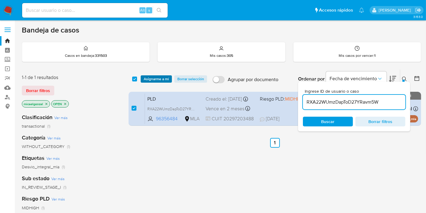
click at [161, 78] on span "Asignarme a mí" at bounding box center [156, 79] width 25 height 6
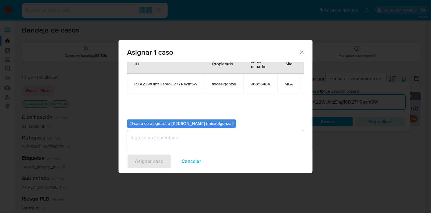
scroll to position [36, 0]
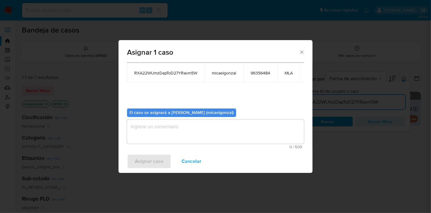
click at [183, 126] on textarea "assign-modal" at bounding box center [215, 131] width 177 height 24
click at [152, 157] on span "Asignar caso" at bounding box center [149, 160] width 29 height 13
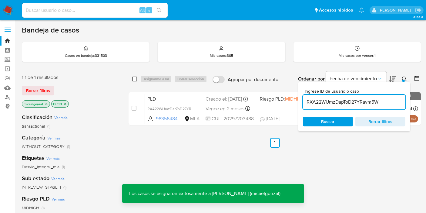
click at [135, 78] on input "checkbox" at bounding box center [134, 78] width 5 height 5
checkbox input "true"
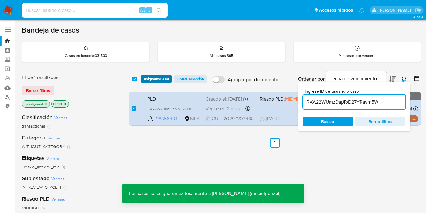
click at [151, 77] on span "Asignarme a mí" at bounding box center [156, 79] width 25 height 6
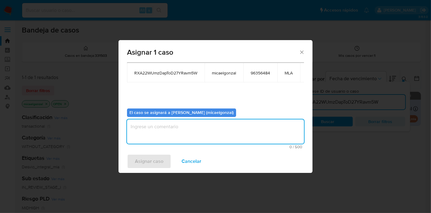
drag, startPoint x: 179, startPoint y: 137, endPoint x: 178, endPoint y: 130, distance: 7.0
click at [179, 135] on textarea "assign-modal" at bounding box center [215, 131] width 177 height 24
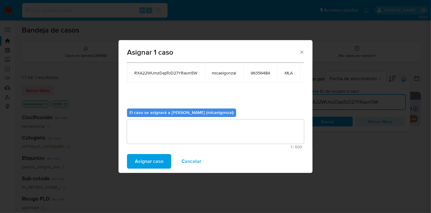
click at [155, 156] on span "Asignar caso" at bounding box center [149, 160] width 29 height 13
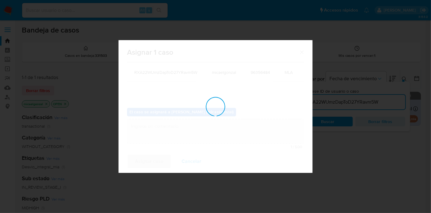
checkbox input "false"
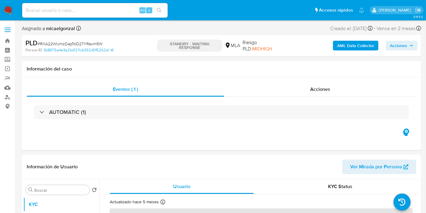
select select "10"
click at [71, 43] on span "# RXA22WUmzDapToD27YRavm5W" at bounding box center [70, 44] width 65 height 6
copy span "RXA22WUmzDapToD27YRavm5W"
click at [8, 12] on img at bounding box center [8, 10] width 10 height 10
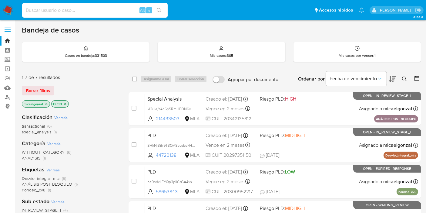
click at [81, 13] on input at bounding box center [95, 10] width 146 height 8
paste input "RXA22WUmzDapToD27YRavm5W"
type input "RXA22WUmzDapToD27YRavm5W"
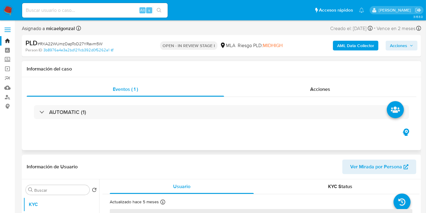
select select "10"
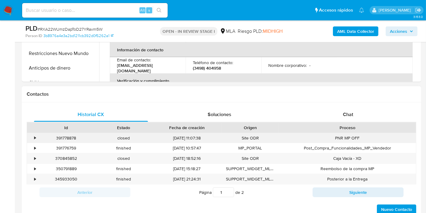
scroll to position [236, 0]
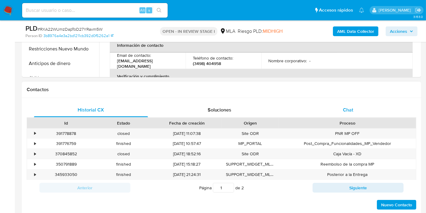
click at [372, 108] on div "Chat" at bounding box center [348, 110] width 114 height 15
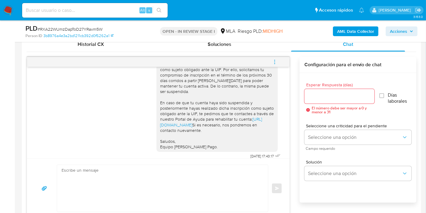
scroll to position [303, 0]
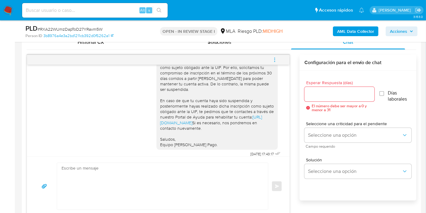
click at [280, 59] on button "menu-action" at bounding box center [275, 59] width 20 height 15
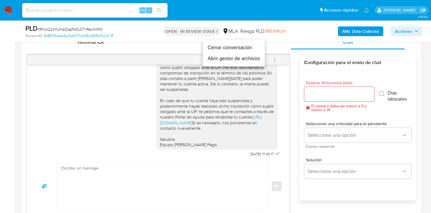
click at [250, 49] on li "Cerrar conversación" at bounding box center [234, 47] width 62 height 11
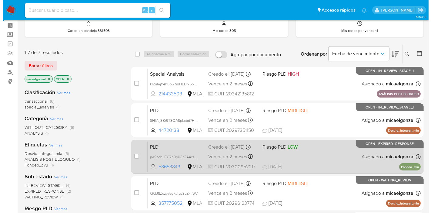
scroll to position [34, 0]
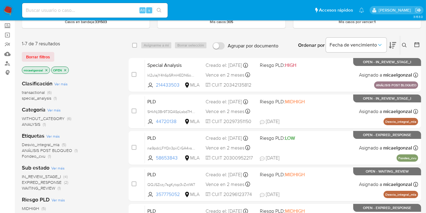
click at [403, 46] on icon at bounding box center [404, 45] width 5 height 5
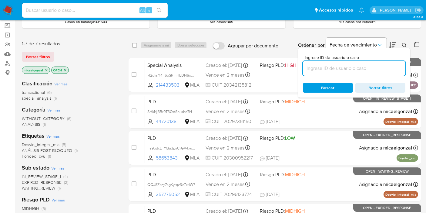
click at [336, 70] on input at bounding box center [354, 68] width 103 height 8
type input "QQJSZczy7sgKytqz3vZxtlW7"
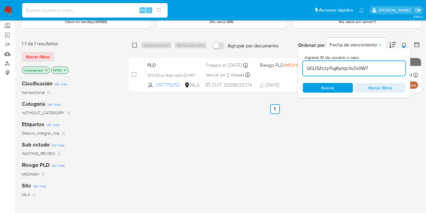
click at [135, 47] on input "checkbox" at bounding box center [134, 45] width 5 height 5
checkbox input "true"
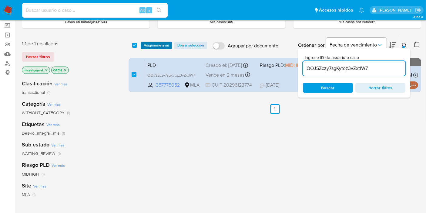
click at [156, 42] on span "Asignarme a mí" at bounding box center [156, 45] width 25 height 6
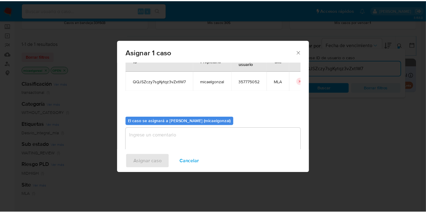
scroll to position [31, 0]
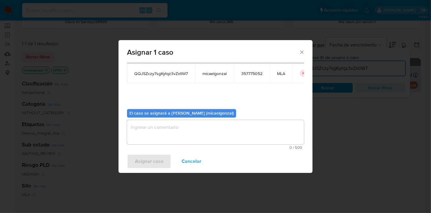
click at [179, 118] on div "El caso se asignará a [PERSON_NAME] (micaelgonzal) 0 / 500 500 caracteres resta…" at bounding box center [215, 126] width 177 height 45
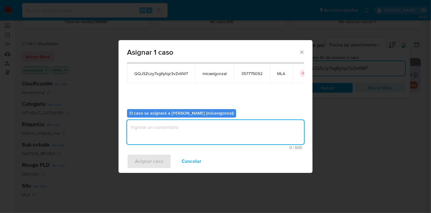
drag, startPoint x: 173, startPoint y: 129, endPoint x: 152, endPoint y: 138, distance: 23.7
click at [173, 130] on textarea "assign-modal" at bounding box center [215, 132] width 177 height 24
click at [154, 164] on span "Asignar caso" at bounding box center [149, 160] width 29 height 13
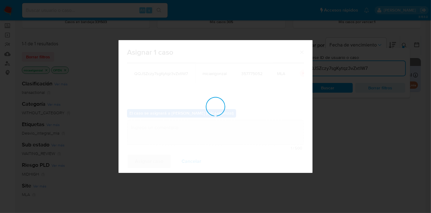
checkbox input "false"
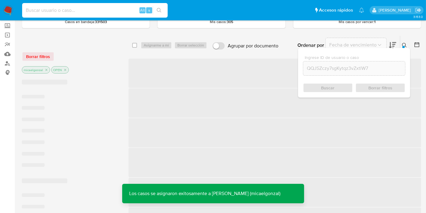
click at [83, 14] on input at bounding box center [95, 10] width 146 height 8
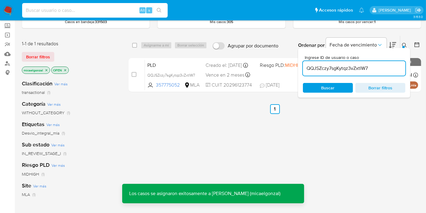
paste input "QQJSZczy7sgKytqz3vZxtlW7"
type input "QQJSZczy7sgKytqz3vZxtlW7"
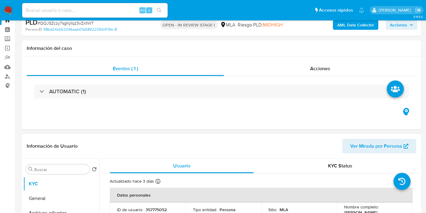
scroll to position [101, 0]
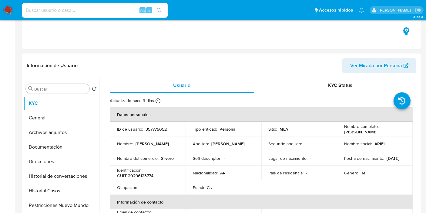
select select "10"
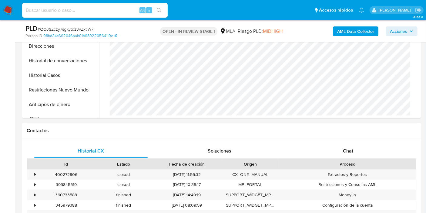
scroll to position [202, 0]
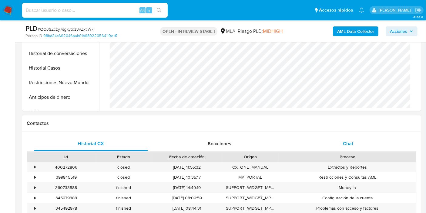
drag, startPoint x: 375, startPoint y: 151, endPoint x: 375, endPoint y: 145, distance: 5.5
click at [374, 147] on div "Historial CX Soluciones Chat Id Estado Fecha de creación Origen Proceso • 40027…" at bounding box center [222, 189] width 390 height 107
click at [375, 145] on div "Chat" at bounding box center [348, 143] width 114 height 15
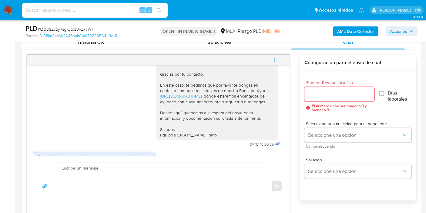
scroll to position [133, 0]
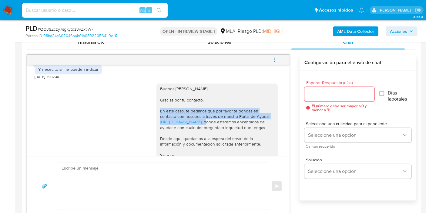
drag, startPoint x: 152, startPoint y: 111, endPoint x: 218, endPoint y: 121, distance: 66.9
click at [218, 121] on div "Buenos días, Agustín. Gracias por tu contacto. En este caso, te pedimos que por…" at bounding box center [217, 124] width 121 height 82
copy div "En este caso, te pedimos que por favor te pongas en contacto con nosotros a tra…"
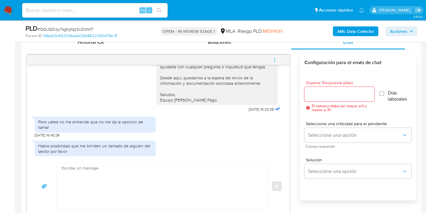
scroll to position [234, 0]
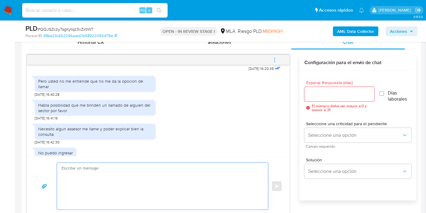
click at [175, 167] on textarea at bounding box center [161, 186] width 199 height 47
paste textarea "En este caso, te pedimos que por favor te pongas en contacto con nosotros a tra…"
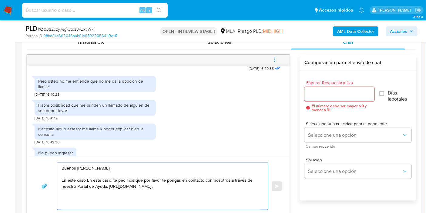
drag, startPoint x: 89, startPoint y: 180, endPoint x: 110, endPoint y: 180, distance: 21.2
click at [110, 180] on textarea "Buenos días, Agustín. En este caso En este caso, te pedimos que por favor te po…" at bounding box center [161, 186] width 199 height 47
click at [221, 181] on textarea "Buenos días, Agustín. En este caso, para poder ayudarte con tu consulta, te ped…" at bounding box center [161, 186] width 199 height 47
click at [215, 186] on textarea "Buenos días, Agustín. En este caso, para poder ayudarte con tu consulta, te ped…" at bounding box center [161, 186] width 199 height 47
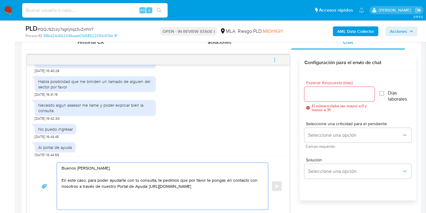
scroll to position [268, 0]
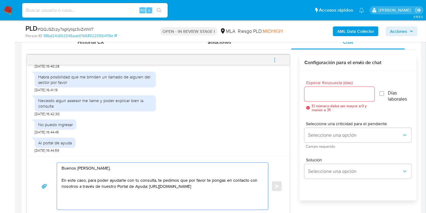
click at [88, 184] on textarea "Buenos días, Agustín. En este caso, para poder ayudarte con tu consulta, te ped…" at bounding box center [161, 186] width 199 height 47
click at [77, 189] on textarea "Buenos días, Agustín. En este caso, para poder ayudarte con tu consulta, te ped…" at bounding box center [161, 186] width 199 height 47
click at [69, 195] on textarea "Buenos días, Agustín. En este caso, para poder ayudarte con tu consulta, te ped…" at bounding box center [161, 186] width 199 height 47
click at [150, 186] on textarea "Buenos días, Agustín. En este caso, para poder ayudarte con tu consulta, te ped…" at bounding box center [161, 186] width 199 height 47
click at [251, 211] on div "Buenos días, Agustín. En este caso, para poder ayudarte con tu consulta, te ped…" at bounding box center [158, 186] width 263 height 60
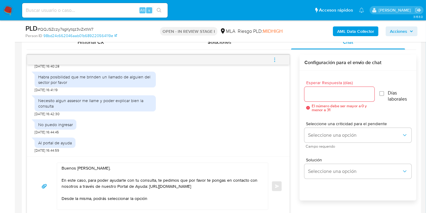
click at [152, 196] on textarea "Buenos días, Agustín. En este caso, para poder ayudarte con tu consulta, te ped…" at bounding box center [161, 186] width 199 height 47
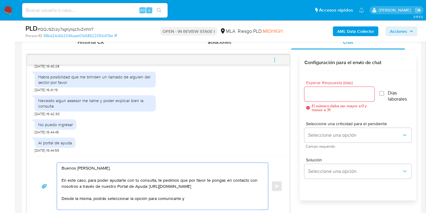
paste textarea "donde estaremos encantados de ayudarte con cualquier pregunta o inquietud que t…"
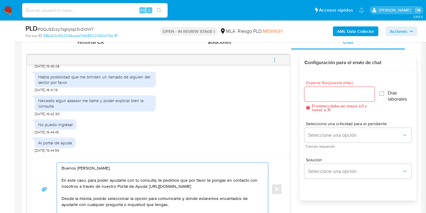
click at [192, 198] on textarea "Buenos días, Agustín. En este caso, para poder ayudarte con tu consulta, te ped…" at bounding box center [161, 189] width 199 height 53
click at [176, 195] on textarea "Buenos días, Agustín. En este caso, para poder ayudarte con tu consulta, te ped…" at bounding box center [161, 189] width 199 height 53
drag, startPoint x: 183, startPoint y: 201, endPoint x: 187, endPoint y: 199, distance: 4.2
click at [184, 201] on textarea "Buenos días, Agustín. En este caso, para poder ayudarte con tu consulta, te ped…" at bounding box center [161, 189] width 199 height 53
click at [186, 199] on textarea "Buenos días, Agustín. En este caso, para poder ayudarte con tu consulta, te ped…" at bounding box center [161, 189] width 199 height 53
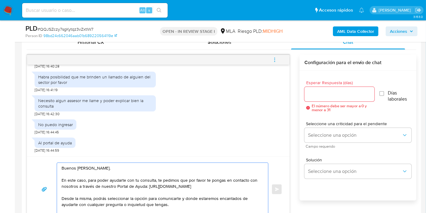
drag, startPoint x: 183, startPoint y: 199, endPoint x: 197, endPoint y: 199, distance: 14.0
click at [197, 199] on textarea "Buenos días, Agustín. En este caso, para poder ayudarte con tu consulta, te ped…" at bounding box center [161, 189] width 199 height 53
click at [194, 199] on textarea "Buenos días, Agustín. En este caso, para poder ayudarte con tu consulta, te ped…" at bounding box center [161, 189] width 199 height 53
click at [193, 201] on textarea "Buenos días, Agustín. En este caso, para poder ayudarte con tu consulta, te ped…" at bounding box center [161, 189] width 199 height 53
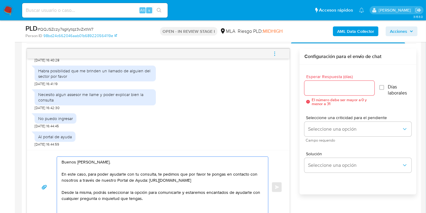
click at [78, 166] on textarea "Buenos días, Agustín. En este caso, para poder ayudarte con tu consulta, te ped…" at bounding box center [161, 187] width 199 height 61
click at [170, 197] on textarea "Buenos días, Agustín. En este caso, para poder ayudarte con tu consulta, te ped…" at bounding box center [161, 187] width 199 height 61
click at [132, 200] on textarea "Buenos días, Agustín. En este caso, para poder ayudarte con tu consulta, te ped…" at bounding box center [161, 187] width 199 height 61
click at [122, 199] on textarea "Buenos días, Agustín. En este caso, para poder ayudarte con tu consulta, te ped…" at bounding box center [161, 187] width 199 height 61
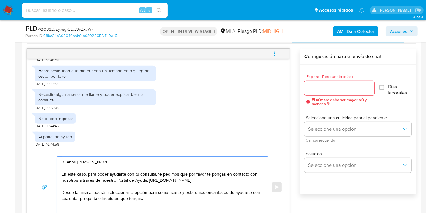
click at [129, 182] on textarea "Buenos días, Agustín. En este caso, para poder ayudarte con tu consulta, te ped…" at bounding box center [161, 187] width 199 height 61
click at [86, 180] on textarea "Buenos días, Agustín. En este caso, para poder ayudarte con tu consulta, te ped…" at bounding box center [161, 187] width 199 height 61
click at [59, 168] on div "Buenos días, Agustín. En este caso, para poder ayudarte con tu consulta, te ped…" at bounding box center [161, 187] width 208 height 61
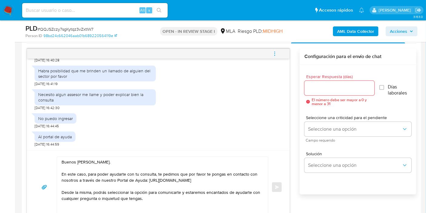
click at [60, 168] on div "Buenos días, Agustín. En este caso, para poder ayudarte con tu consulta, te ped…" at bounding box center [161, 187] width 208 height 61
click at [61, 169] on div "Buenos días, Agustín. En este caso, para poder ayudarte con tu consulta, te ped…" at bounding box center [161, 187] width 208 height 61
click at [62, 169] on textarea "Buenos días, Agustín. En este caso, para poder ayudarte con tu consulta, te ped…" at bounding box center [161, 187] width 199 height 61
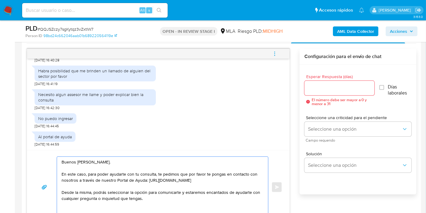
click at [106, 170] on textarea "Buenos días, Agustín. En este caso, para poder ayudarte con tu consulta, te ped…" at bounding box center [161, 187] width 199 height 61
drag, startPoint x: 94, startPoint y: 170, endPoint x: 86, endPoint y: 170, distance: 8.2
click at [92, 170] on textarea "Buenos días, Agustín. En este caso, para poder ayudarte con tu consulta, te ped…" at bounding box center [161, 187] width 199 height 61
click at [85, 169] on textarea "Buenos días, Agustín. En este caso, para poder ayudarte con tu consulta, te ped…" at bounding box center [161, 187] width 199 height 61
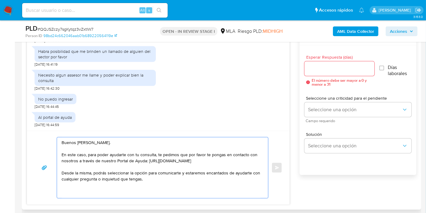
scroll to position [343, 0]
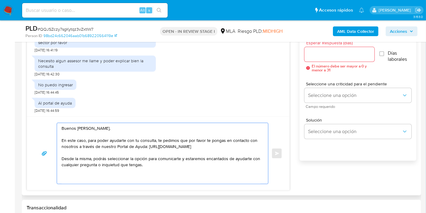
drag, startPoint x: 89, startPoint y: 186, endPoint x: 93, endPoint y: 179, distance: 7.3
click at [91, 184] on div "Buenos días, Agustín. En este caso, para poder ayudarte con tu consulta, te ped…" at bounding box center [158, 153] width 263 height 74
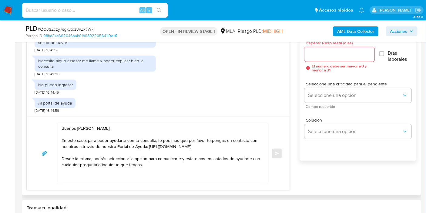
click at [96, 175] on textarea "Buenos días, Agustín. En este caso, para poder ayudarte con tu consulta, te ped…" at bounding box center [161, 153] width 199 height 61
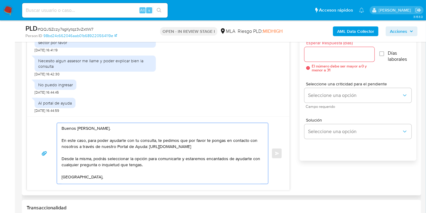
scroll to position [2, 0]
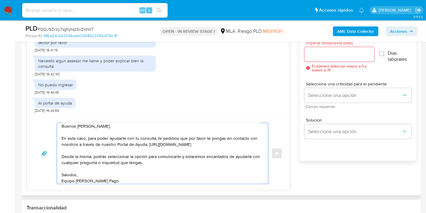
click at [62, 139] on textarea "Buenos días, Agustín. En este caso, para poder ayudarte con tu consulta, te ped…" at bounding box center [161, 153] width 199 height 61
click at [90, 136] on textarea "Buenos días, Agustín. En este caso, para poder ayudarte con tu consulta, te ped…" at bounding box center [161, 153] width 199 height 61
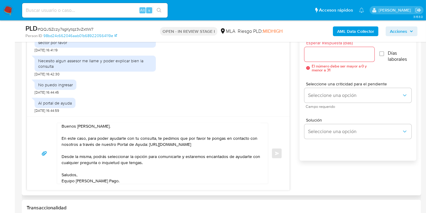
click at [58, 137] on div "Buenos días, Agustín. En este caso, para poder ayudarte con tu consulta, te ped…" at bounding box center [161, 153] width 208 height 61
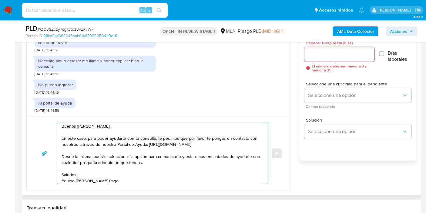
click at [63, 137] on textarea "Buenos días, Agustín. En este caso, para poder ayudarte con tu consulta, te ped…" at bounding box center [161, 153] width 199 height 61
click at [62, 137] on textarea "Buenos días, Agustín. En este caso, para poder ayudarte con tu consulta, te ped…" at bounding box center [161, 153] width 199 height 61
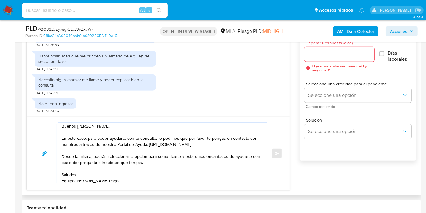
scroll to position [234, 0]
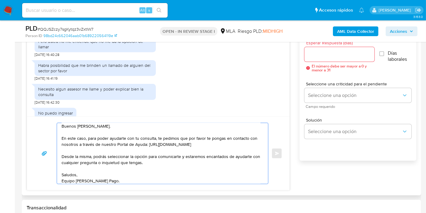
click at [121, 149] on textarea "Buenos días, Agustín. En este caso, para poder ayudarte con tu consulta, te ped…" at bounding box center [161, 153] width 199 height 61
click at [62, 135] on textarea "Buenos días, Agustín. En este caso, para poder ayudarte con tu consulta, te ped…" at bounding box center [161, 153] width 199 height 61
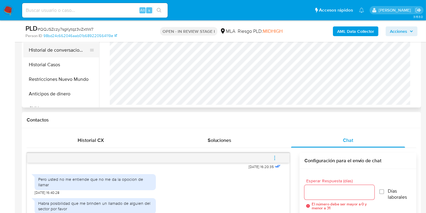
scroll to position [141, 0]
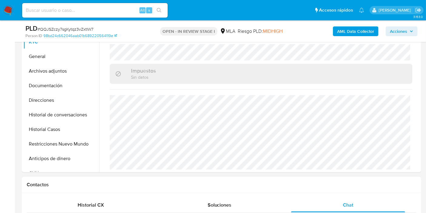
type textarea "Buenos días, Agustín. No es posible realizar una llamada. En este caso, para po…"
click at [96, 197] on div "Historial CX" at bounding box center [91, 204] width 114 height 15
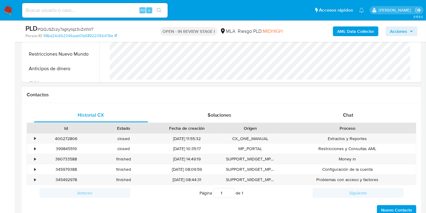
scroll to position [242, 0]
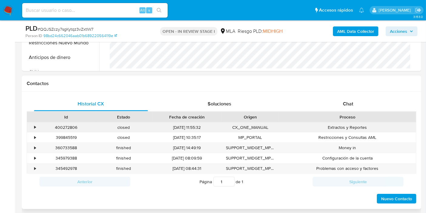
click at [73, 126] on div "400272806" at bounding box center [66, 127] width 57 height 10
copy div "400272806"
click at [360, 92] on div "Historial CX Soluciones Chat Id Estado Fecha de creación Origen Proceso • 40027…" at bounding box center [221, 150] width 399 height 117
click at [356, 96] on div "Chat" at bounding box center [348, 103] width 114 height 15
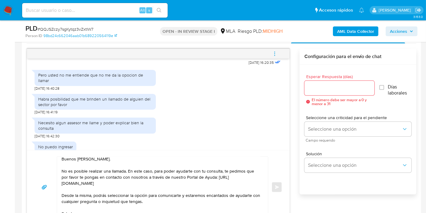
scroll to position [0, 0]
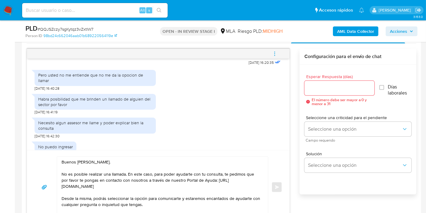
click at [315, 84] on input "Esperar Respuesta (días)" at bounding box center [340, 88] width 70 height 8
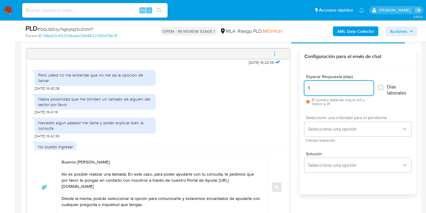
type input "1"
click at [343, 115] on span "Seleccione una criticidad para el pendiente" at bounding box center [359, 117] width 107 height 4
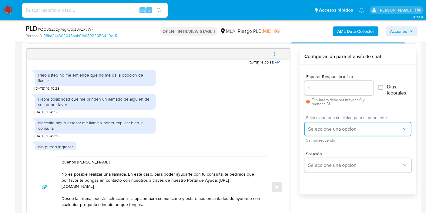
click at [335, 129] on span "Seleccione una opción" at bounding box center [355, 129] width 94 height 6
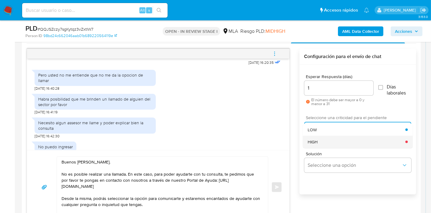
click at [330, 143] on div "HIGH" at bounding box center [357, 142] width 98 height 12
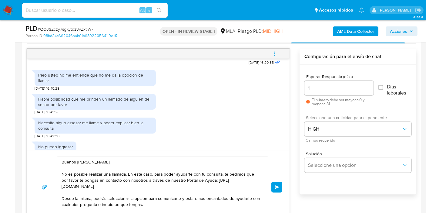
click at [278, 189] on button "Enviar" at bounding box center [276, 186] width 11 height 11
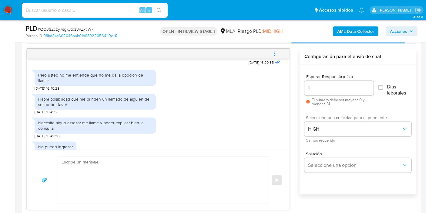
scroll to position [357, 0]
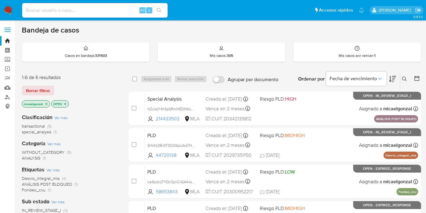
click at [42, 83] on div "1-6 de 6 resultados Borrar filtros micaelgonzal OPEN" at bounding box center [70, 91] width 97 height 35
click at [402, 76] on icon at bounding box center [404, 78] width 5 height 5
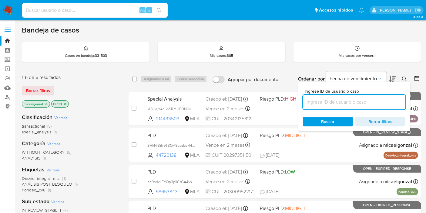
click at [328, 103] on input at bounding box center [354, 102] width 103 height 8
type input "na9pdcLFYQn3piiCrGA4xsdm"
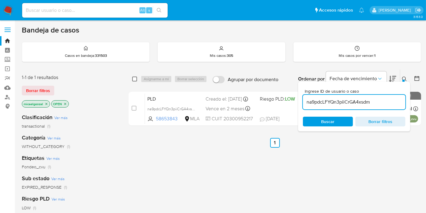
click at [135, 76] on input "checkbox" at bounding box center [134, 78] width 5 height 5
checkbox input "true"
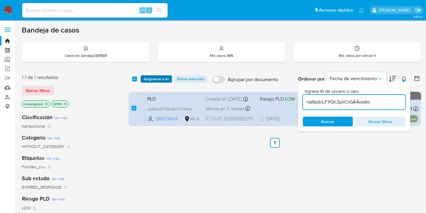
click at [159, 79] on span "Asignarme a mí" at bounding box center [156, 79] width 25 height 6
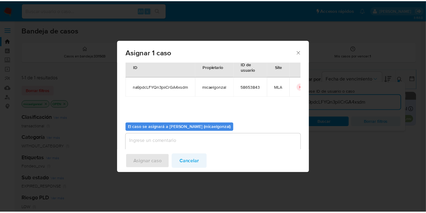
scroll to position [31, 0]
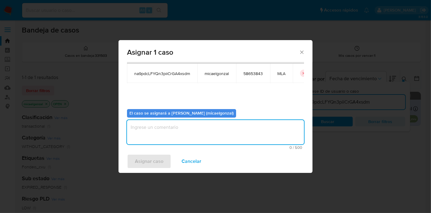
click at [196, 127] on textarea "assign-modal" at bounding box center [215, 132] width 177 height 24
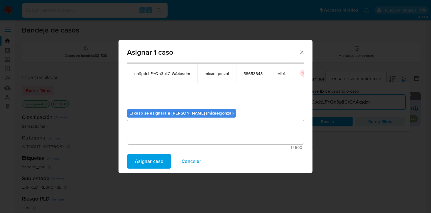
click at [152, 155] on span "Asignar caso" at bounding box center [149, 160] width 29 height 13
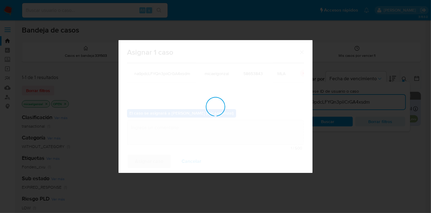
checkbox input "false"
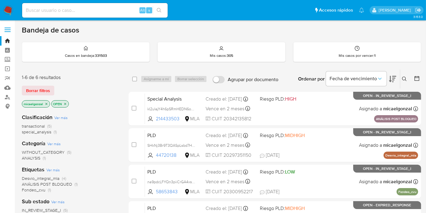
click at [126, 8] on input at bounding box center [95, 10] width 146 height 8
paste input "266956598"
type input "266956598"
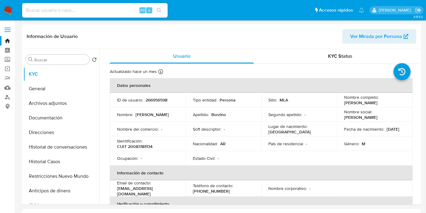
select select "10"
click at [32, 99] on button "Archivos adjuntos" at bounding box center [58, 103] width 71 height 15
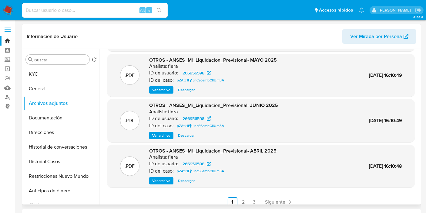
scroll to position [51, 0]
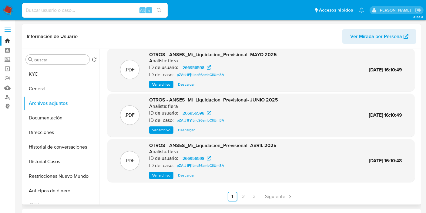
click at [248, 192] on ul "Anterior 1 2 3 Siguiente" at bounding box center [261, 196] width 308 height 10
click at [244, 195] on link "2" at bounding box center [244, 196] width 10 height 10
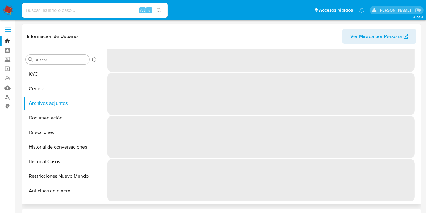
scroll to position [0, 0]
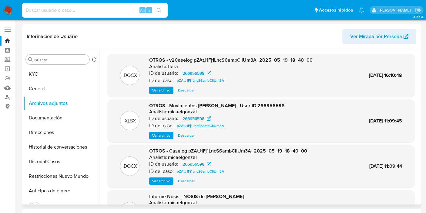
click at [187, 89] on span "Descargar" at bounding box center [186, 90] width 17 height 6
click at [188, 136] on span "Descargar" at bounding box center [186, 135] width 17 height 6
click at [64, 160] on button "Historial Casos" at bounding box center [58, 161] width 71 height 15
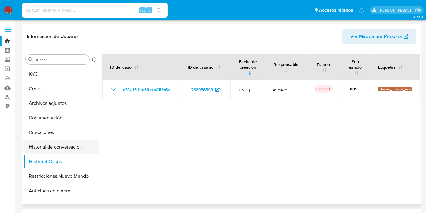
click at [45, 148] on button "Historial de conversaciones" at bounding box center [58, 147] width 71 height 15
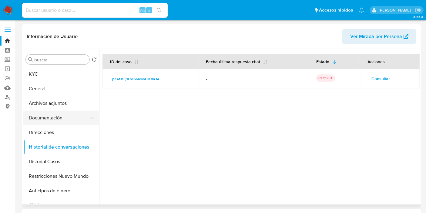
click at [54, 118] on button "Documentación" at bounding box center [58, 117] width 71 height 15
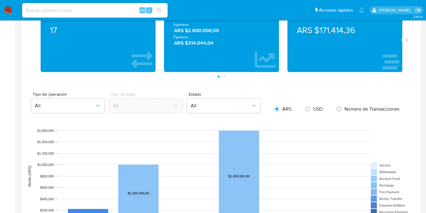
scroll to position [303, 0]
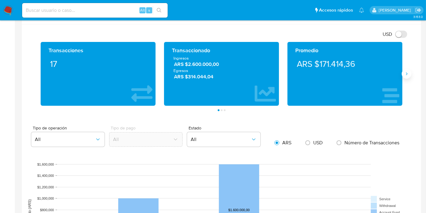
click at [407, 74] on icon "Siguiente" at bounding box center [406, 73] width 5 height 5
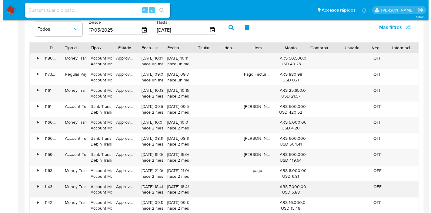
scroll to position [539, 0]
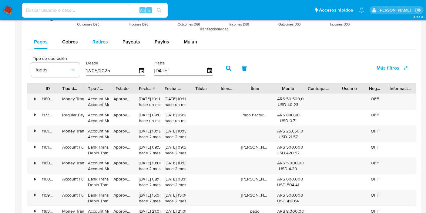
click at [94, 42] on span "Retiros" at bounding box center [100, 41] width 15 height 7
select select "10"
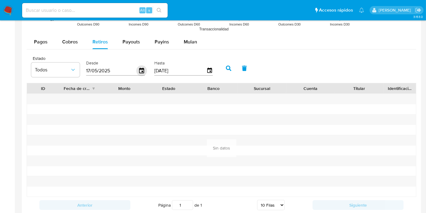
click at [140, 68] on icon "button" at bounding box center [141, 70] width 5 height 5
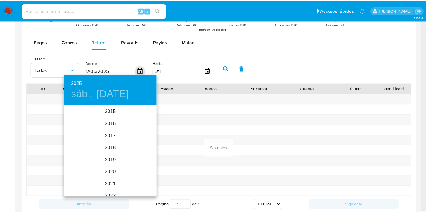
scroll to position [85, 0]
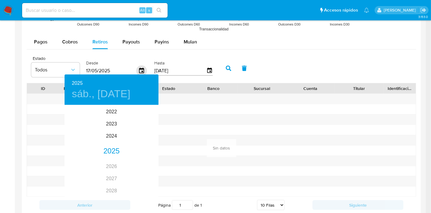
click at [140, 68] on div at bounding box center [215, 106] width 431 height 213
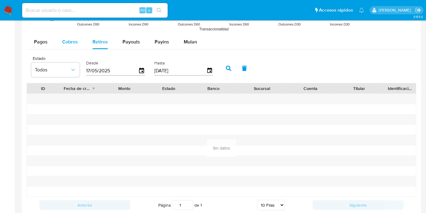
click at [68, 40] on span "Cobros" at bounding box center [70, 41] width 16 height 7
select select "10"
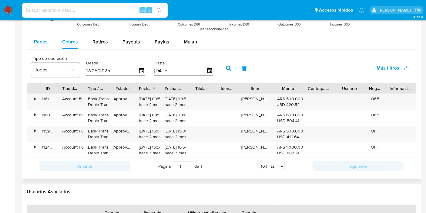
click at [48, 35] on button "Pagos" at bounding box center [41, 42] width 28 height 15
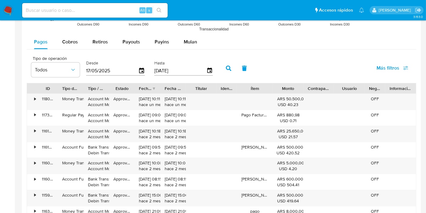
click at [81, 10] on input at bounding box center [95, 10] width 146 height 8
paste input "314521262"
click at [81, 10] on input "314521262" at bounding box center [95, 10] width 146 height 8
type input "314521262"
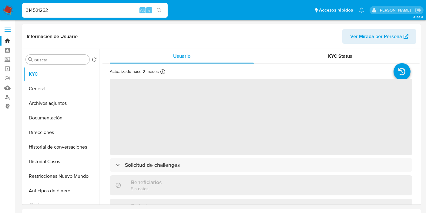
select select "10"
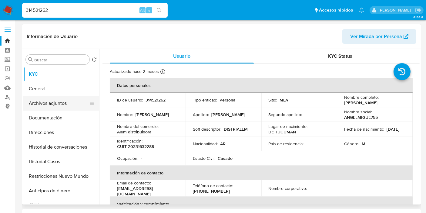
click at [35, 103] on button "Archivos adjuntos" at bounding box center [58, 103] width 71 height 15
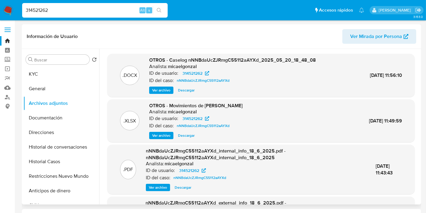
drag, startPoint x: 182, startPoint y: 92, endPoint x: 182, endPoint y: 98, distance: 5.5
click at [182, 92] on span "Descargar" at bounding box center [186, 90] width 17 height 6
click at [189, 135] on span "Descargar" at bounding box center [186, 135] width 17 height 6
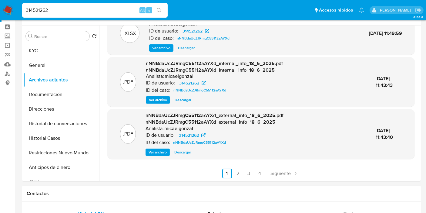
scroll to position [34, 0]
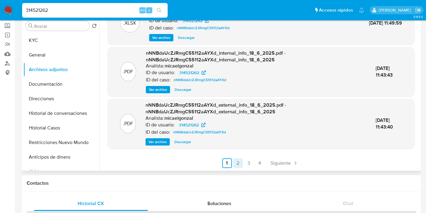
click at [237, 161] on link "2" at bounding box center [238, 163] width 10 height 10
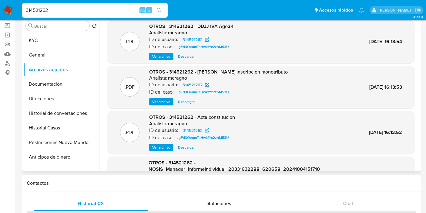
scroll to position [0, 0]
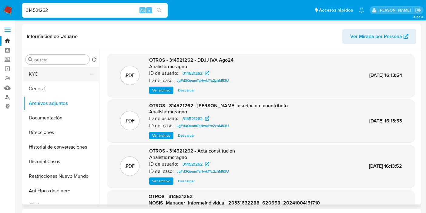
click at [53, 75] on button "KYC" at bounding box center [58, 74] width 71 height 15
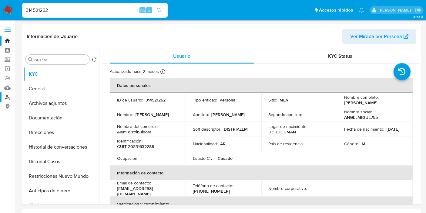
click at [7, 97] on link "Buscador de personas" at bounding box center [36, 96] width 72 height 9
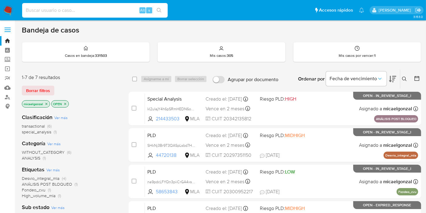
click at [84, 13] on input at bounding box center [95, 10] width 146 height 8
paste input "171510770"
type input "171510770"
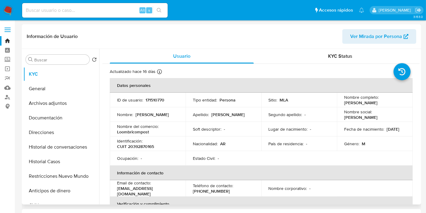
select select "10"
click at [69, 107] on button "Archivos adjuntos" at bounding box center [58, 103] width 71 height 15
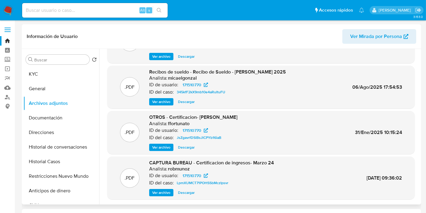
scroll to position [51, 0]
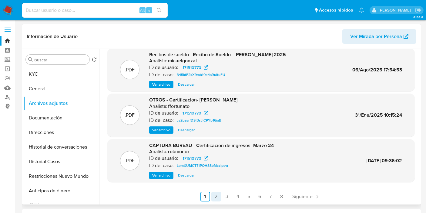
click at [211, 192] on link "2" at bounding box center [216, 196] width 10 height 10
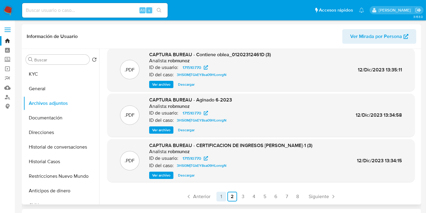
click at [218, 193] on link "1" at bounding box center [222, 196] width 10 height 10
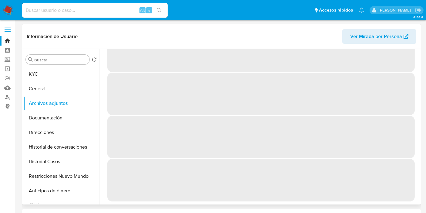
scroll to position [0, 0]
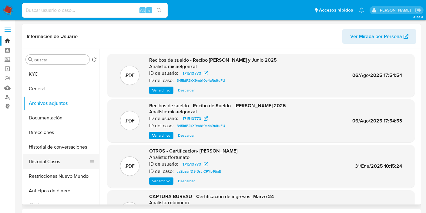
click at [45, 160] on button "Historial Casos" at bounding box center [58, 161] width 71 height 15
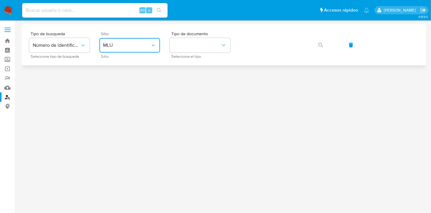
click at [139, 48] on span "MLU" at bounding box center [126, 45] width 47 height 6
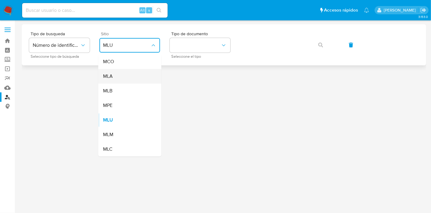
click at [133, 81] on div "MLA" at bounding box center [128, 76] width 50 height 15
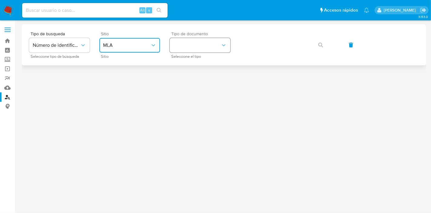
click at [219, 48] on button "identificationType" at bounding box center [200, 45] width 61 height 15
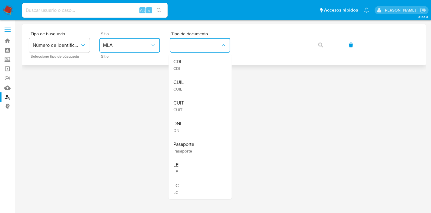
drag, startPoint x: 189, startPoint y: 82, endPoint x: 253, endPoint y: 55, distance: 69.5
click at [191, 82] on div "CUIL CUIL" at bounding box center [198, 85] width 50 height 21
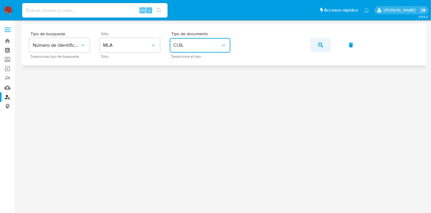
click at [319, 40] on span "button" at bounding box center [320, 44] width 5 height 13
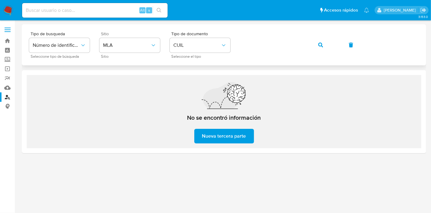
click at [318, 42] on span "button" at bounding box center [320, 44] width 5 height 13
click at [211, 44] on span "CUIL" at bounding box center [196, 45] width 47 height 6
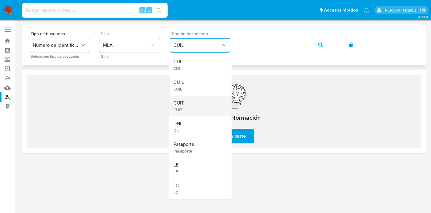
click at [195, 112] on div "CUIT CUIT" at bounding box center [198, 106] width 50 height 21
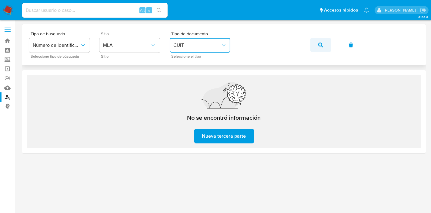
click at [319, 47] on icon "button" at bounding box center [320, 44] width 5 height 5
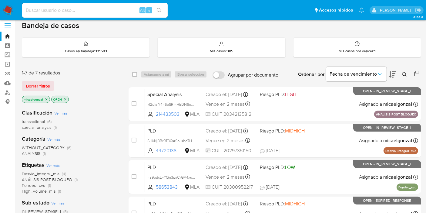
scroll to position [34, 0]
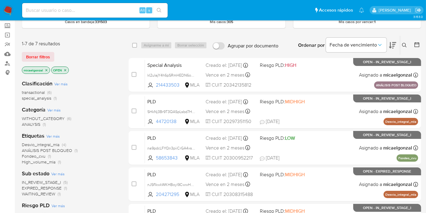
click at [49, 191] on span "WAITING_REVIEW" at bounding box center [38, 193] width 33 height 6
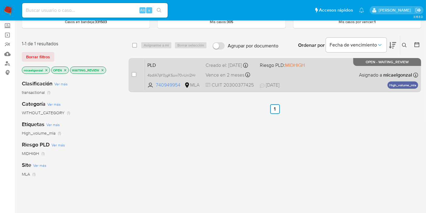
click at [323, 71] on div "PLD 4bdIA7pY0jgKSuw70vUnI2Hr 740949954 MLA Riesgo PLD: MIDHIGH Creado el: [DATE…" at bounding box center [281, 74] width 273 height 31
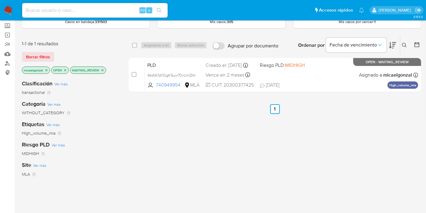
click at [8, 5] on nav "Pausado Ver notificaciones Alt s Accesos rápidos Presiona las siguientes teclas…" at bounding box center [213, 10] width 426 height 20
click at [8, 8] on img at bounding box center [8, 10] width 10 height 10
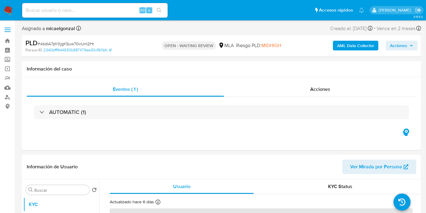
select select "10"
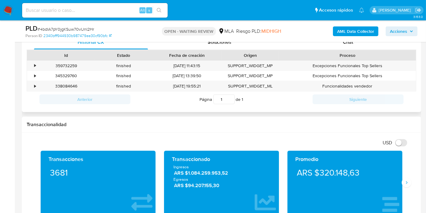
scroll to position [281, 0]
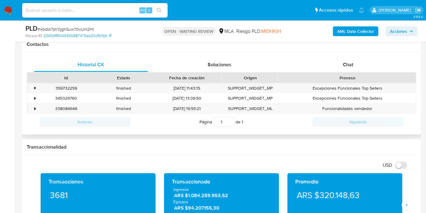
click at [351, 55] on div "Historial CX Soluciones Chat Id Estado Fecha de creación Origen Proceso • 35973…" at bounding box center [221, 93] width 399 height 82
click at [350, 63] on span "Chat" at bounding box center [348, 64] width 10 height 7
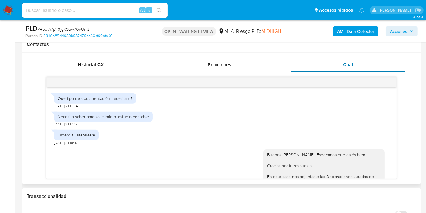
scroll to position [367, 0]
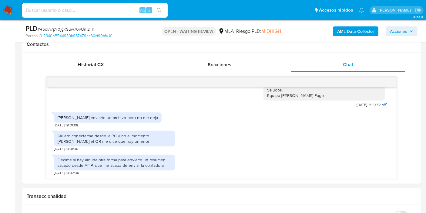
click at [70, 26] on span "# 4bdIA7pY0jgKSuw70vUnI2Hr" at bounding box center [66, 29] width 56 height 6
copy span "4bdIA7pY0jgKSuw70vUnI2Hr"
click at [8, 13] on img at bounding box center [8, 10] width 10 height 10
click at [6, 9] on img at bounding box center [8, 10] width 10 height 10
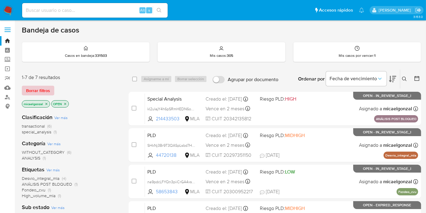
click at [44, 89] on span "Borrar filtros" at bounding box center [38, 90] width 24 height 8
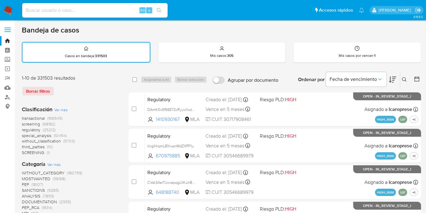
click at [406, 82] on button at bounding box center [405, 79] width 10 height 7
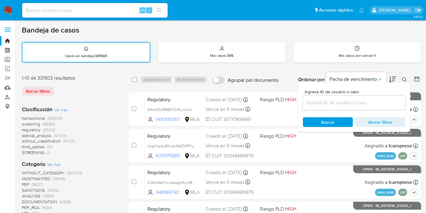
click at [324, 96] on div at bounding box center [354, 102] width 103 height 15
click at [328, 114] on div "Ingrese ID de usuario o caso Buscar Borrar filtros" at bounding box center [354, 106] width 112 height 49
click at [335, 110] on div "Ingrese ID de usuario o caso Buscar Borrar filtros" at bounding box center [354, 106] width 112 height 49
click at [335, 105] on input at bounding box center [354, 103] width 103 height 8
paste input "4bdIA7pY0jgKSuw70vUnI2Hr"
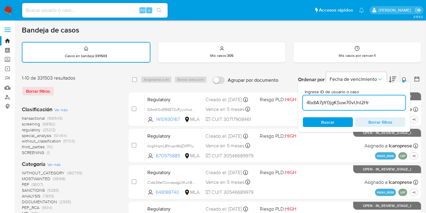
type input "4bdIA7pY0jgKSuw70vUnI2Hr"
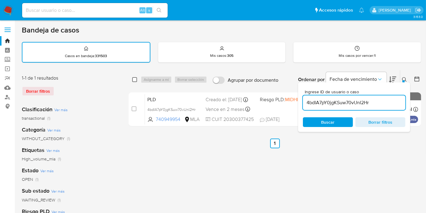
drag, startPoint x: 134, startPoint y: 75, endPoint x: 136, endPoint y: 78, distance: 3.8
click at [135, 77] on div "select-all-cases-checkbox" at bounding box center [135, 79] width 7 height 7
click at [136, 79] on input "checkbox" at bounding box center [134, 79] width 5 height 5
checkbox input "true"
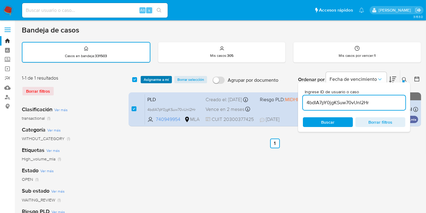
click at [151, 79] on span "Asignarme a mí" at bounding box center [156, 79] width 25 height 6
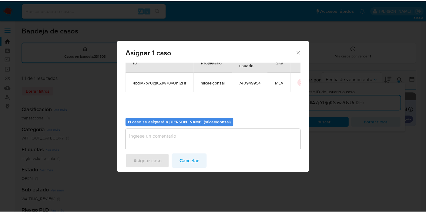
scroll to position [31, 0]
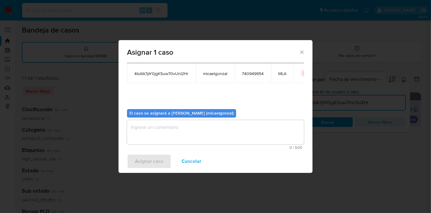
click at [196, 136] on textarea "assign-modal" at bounding box center [215, 132] width 177 height 24
click at [149, 158] on span "Asignar caso" at bounding box center [149, 160] width 29 height 13
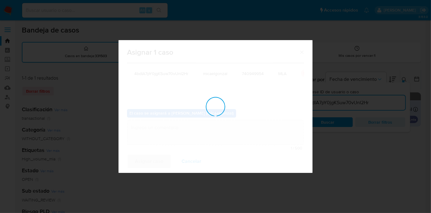
checkbox input "false"
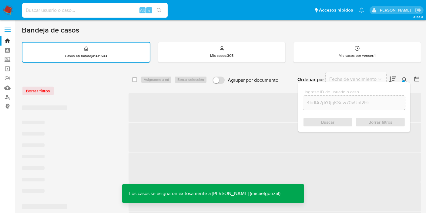
click at [103, 7] on input at bounding box center [95, 10] width 146 height 8
paste input "4bdIA7pY0jgKSuw70vUnI2Hr"
type input "4bdIA7pY0jgKSuw70vUnI2Hr"
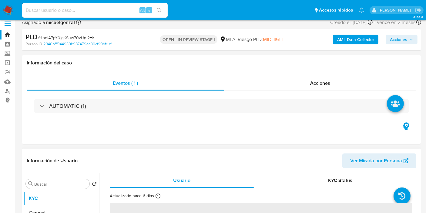
scroll to position [135, 0]
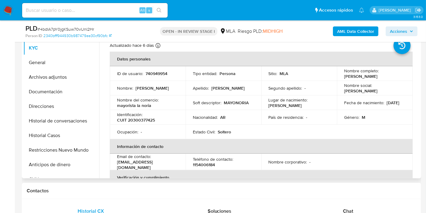
select select "10"
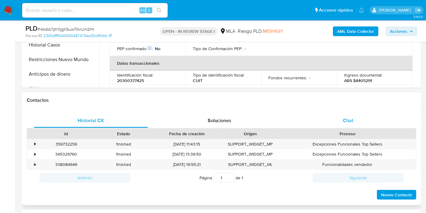
scroll to position [236, 0]
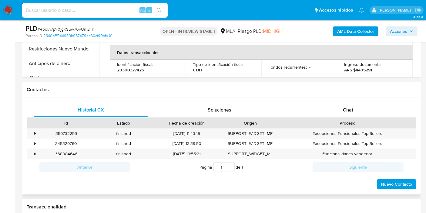
click at [395, 99] on div "Historial CX Soluciones Chat Id Estado Fecha de creación Origen Proceso • 35973…" at bounding box center [221, 146] width 399 height 97
click at [361, 114] on div "Chat" at bounding box center [348, 110] width 114 height 15
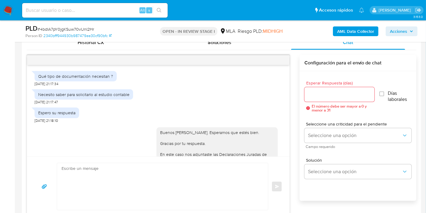
scroll to position [303, 0]
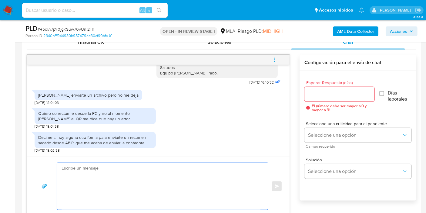
click at [140, 173] on textarea at bounding box center [161, 186] width 199 height 47
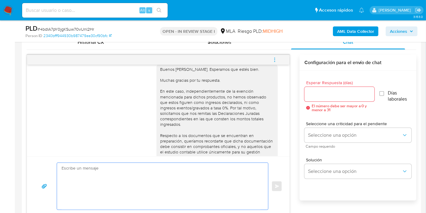
scroll to position [232, 0]
click at [187, 72] on div "Buenos días, Jonathan. Esperamos que estés bien. Muchas gracias por tu respuest…" at bounding box center [217, 138] width 114 height 143
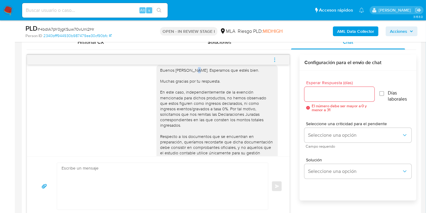
click at [188, 70] on div "Buenos días, Jonathan. Esperamos que estés bien. Muchas gracias por tu respuest…" at bounding box center [217, 138] width 114 height 143
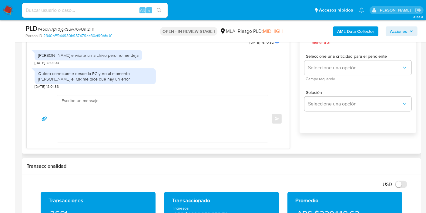
scroll to position [367, 0]
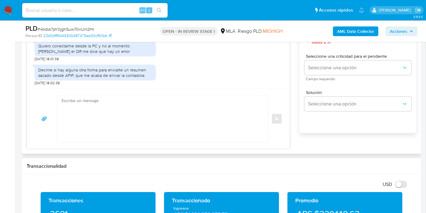
click at [166, 121] on textarea at bounding box center [161, 118] width 199 height 47
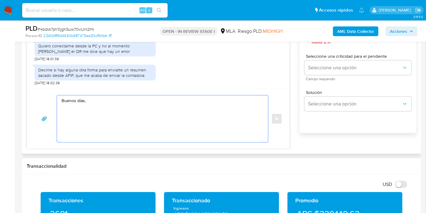
paste textarea "Jonathan"
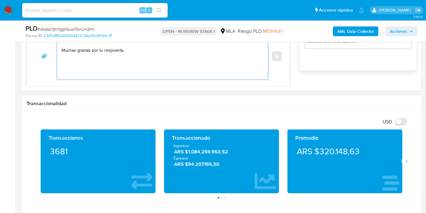
scroll to position [371, 0]
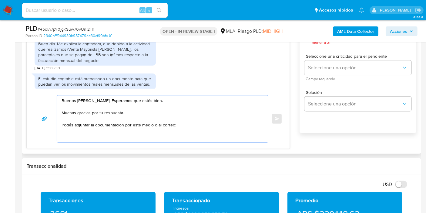
paste textarea "documentacion@mercadopago.com.ar"
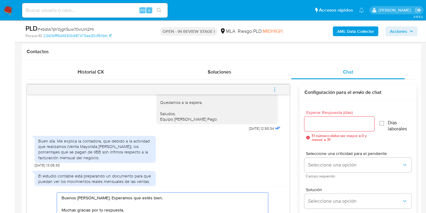
scroll to position [269, 0]
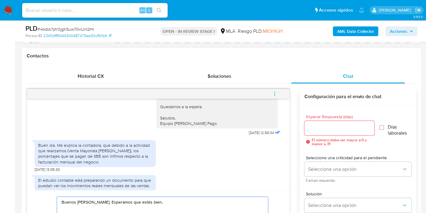
type textarea "Buenos días, Jonathan. Esperamos que estés bien. Muchas gracias por tu respuest…"
click at [334, 121] on div at bounding box center [340, 128] width 70 height 15
click at [328, 134] on div at bounding box center [340, 128] width 70 height 15
click at [328, 131] on div at bounding box center [340, 128] width 70 height 15
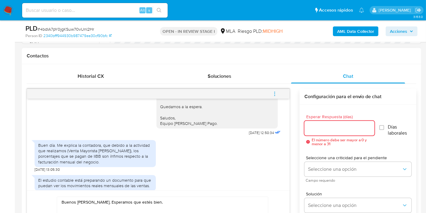
click at [330, 127] on input "Esperar Respuesta (días)" at bounding box center [340, 128] width 70 height 8
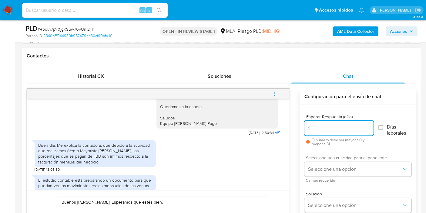
type input "1"
click at [330, 157] on span "Seleccione una criticidad para el pendiente" at bounding box center [359, 157] width 107 height 4
click at [331, 160] on div "Seleccione una criticidad para el pendiente Seleccione una opción Campo requeri…" at bounding box center [358, 168] width 107 height 26
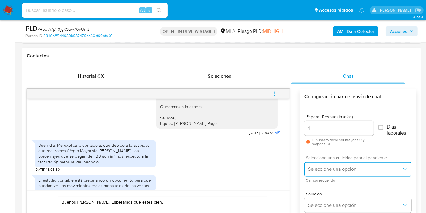
click at [330, 166] on span "Seleccione una opción" at bounding box center [355, 169] width 94 height 6
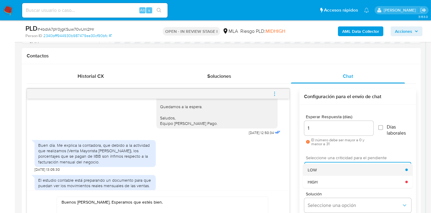
click at [320, 169] on div "LOW" at bounding box center [357, 169] width 98 height 12
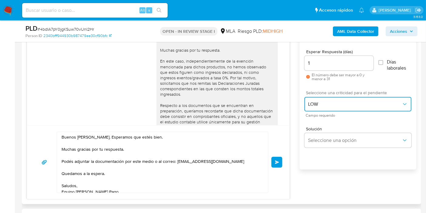
scroll to position [371, 0]
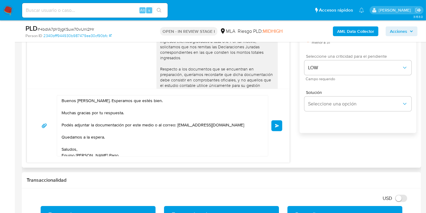
click at [274, 126] on button "Enviar" at bounding box center [276, 125] width 11 height 11
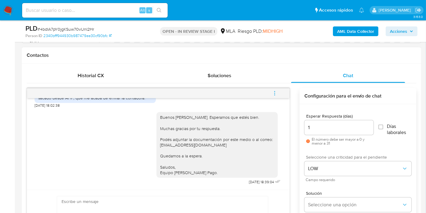
scroll to position [269, 0]
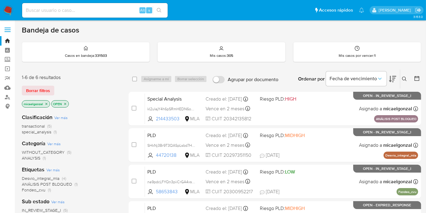
click at [5, 11] on img at bounding box center [8, 10] width 10 height 10
